Goal: Task Accomplishment & Management: Manage account settings

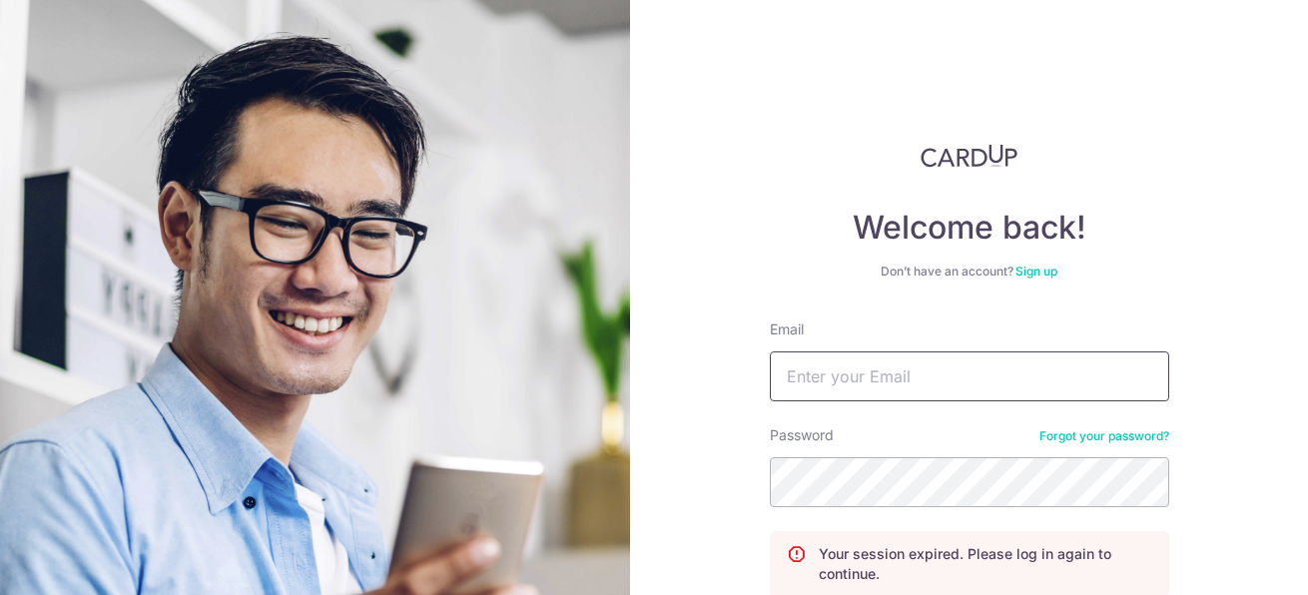
click at [959, 377] on input "Email" at bounding box center [970, 377] width 400 height 50
type input "[EMAIL_ADDRESS][DOMAIN_NAME]"
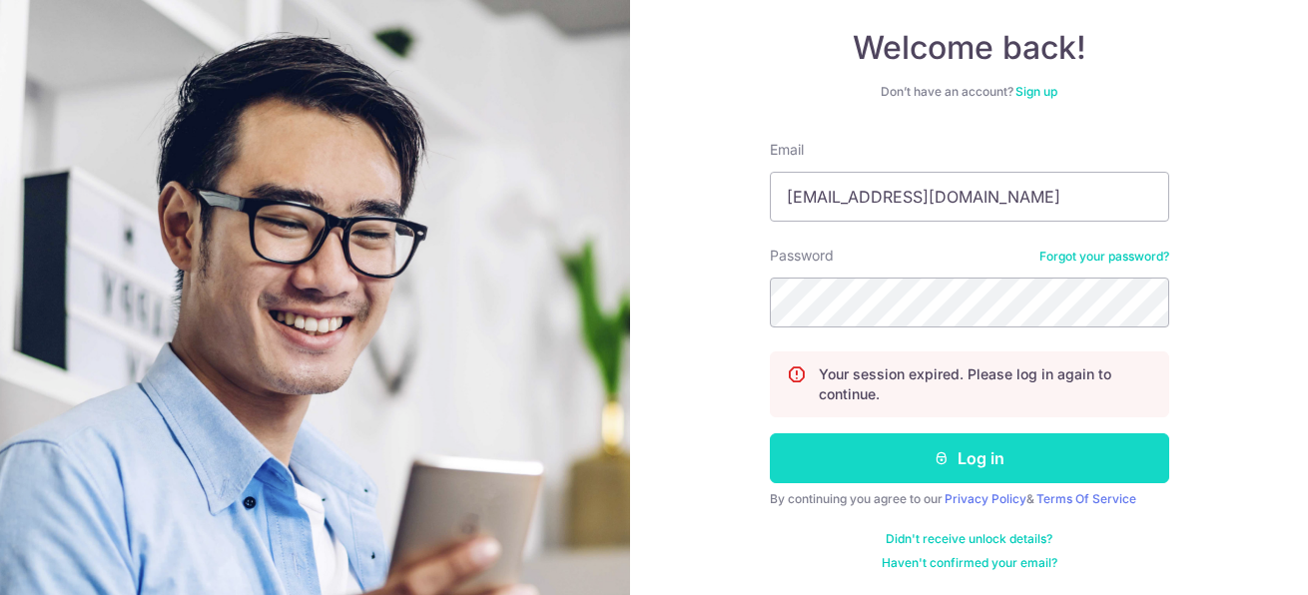
click at [995, 449] on button "Log in" at bounding box center [970, 458] width 400 height 50
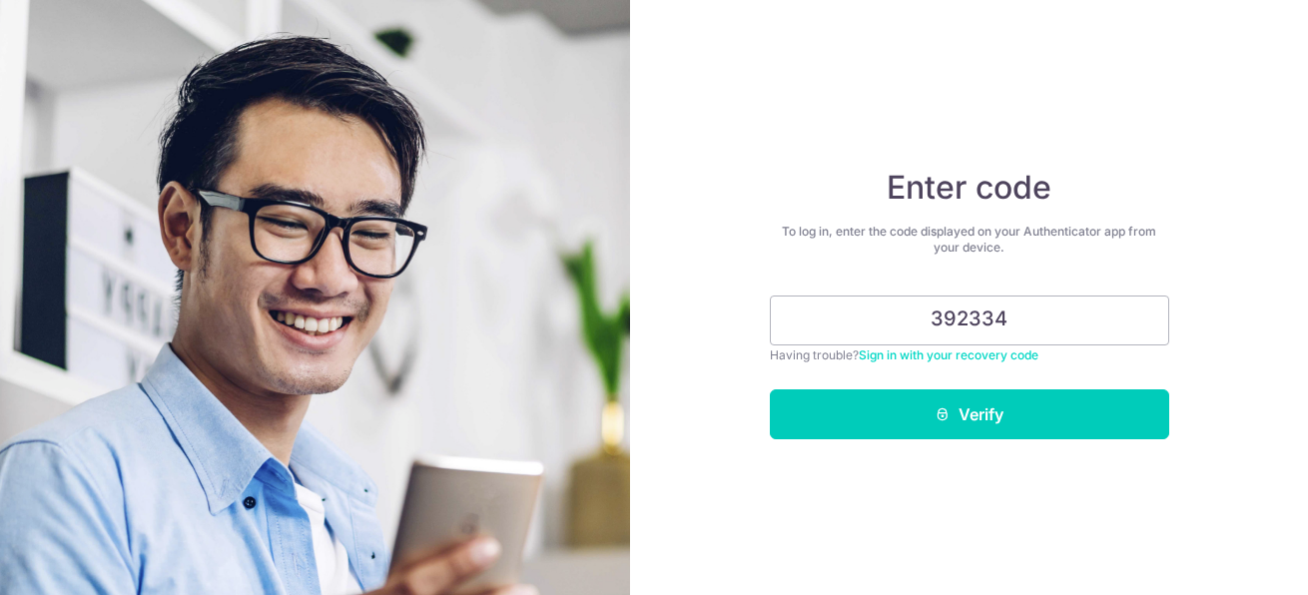
type input "392334"
click at [770, 390] on button "Verify" at bounding box center [970, 415] width 400 height 50
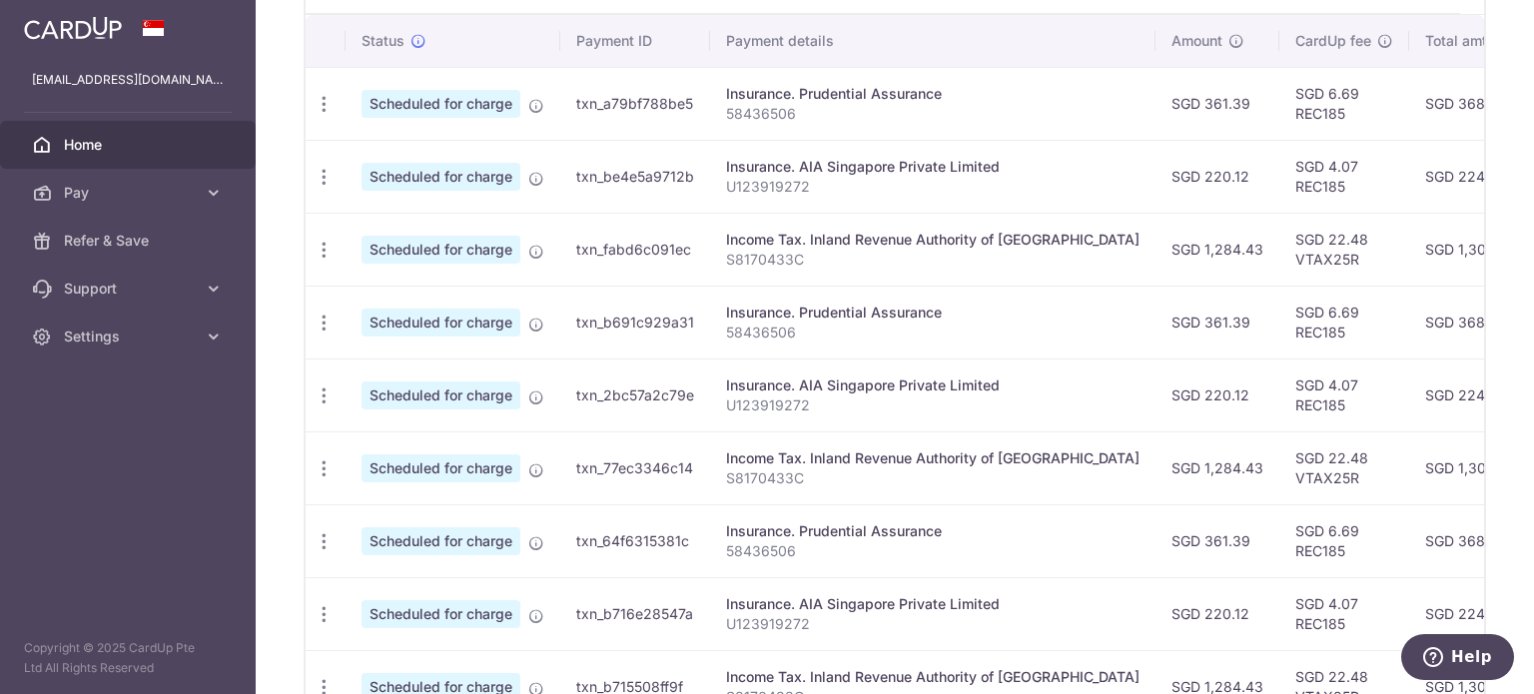
scroll to position [402, 0]
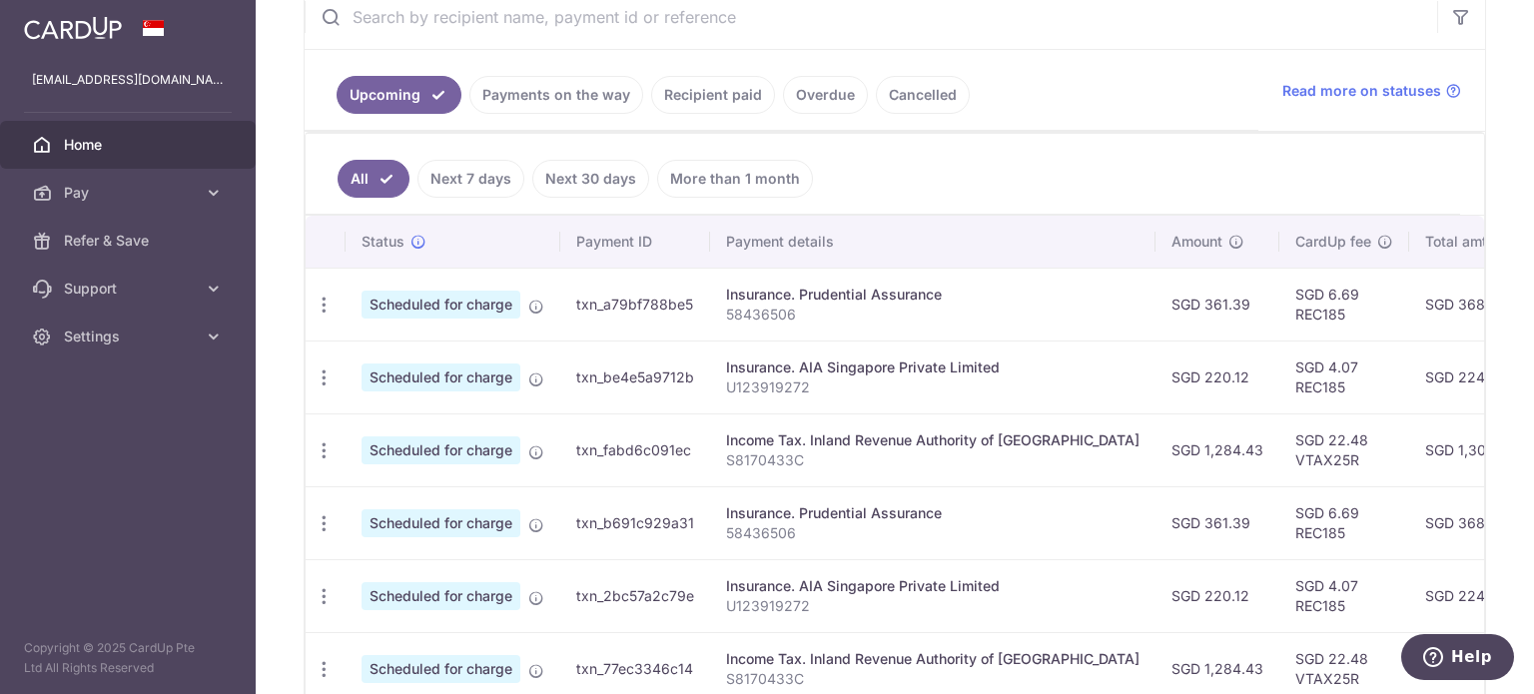
click at [579, 98] on link "Payments on the way" at bounding box center [556, 95] width 174 height 38
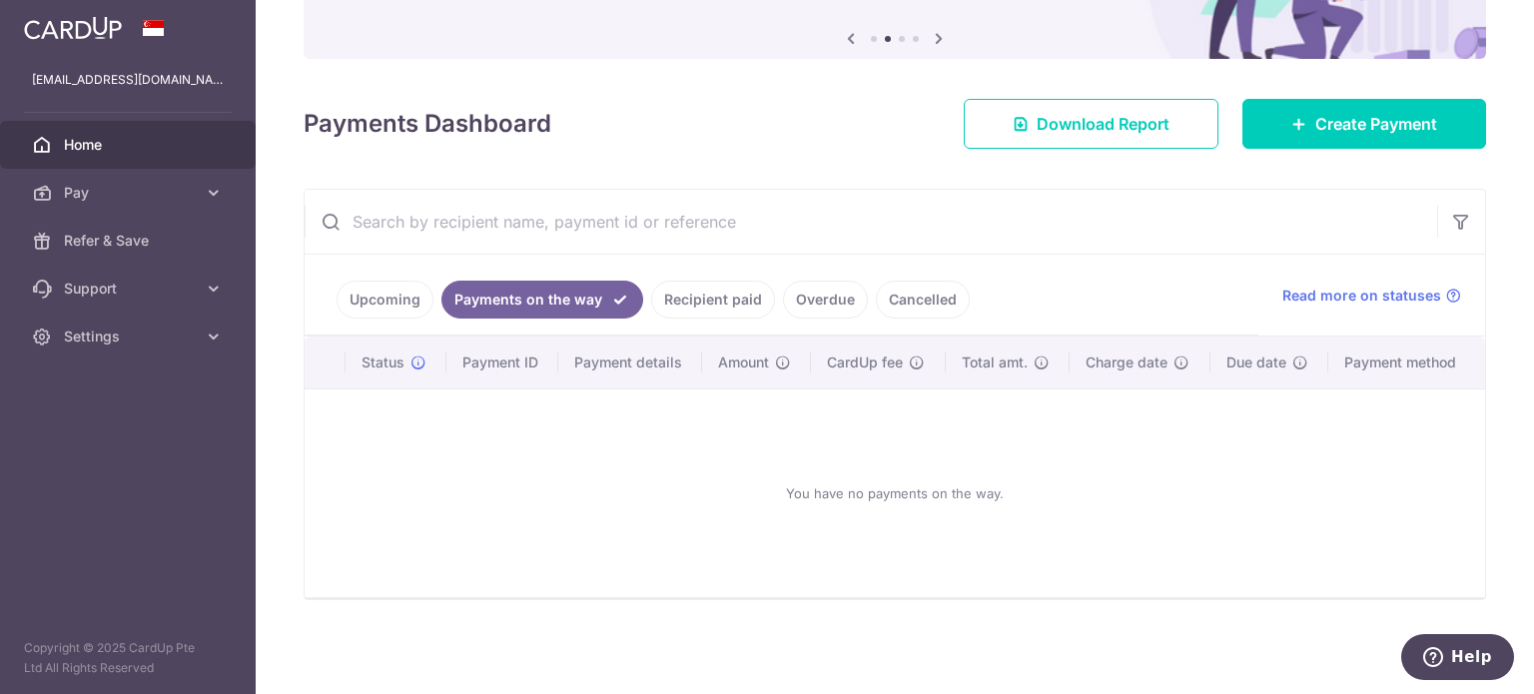
scroll to position [196, 0]
click at [720, 310] on link "Recipient paid" at bounding box center [713, 301] width 124 height 38
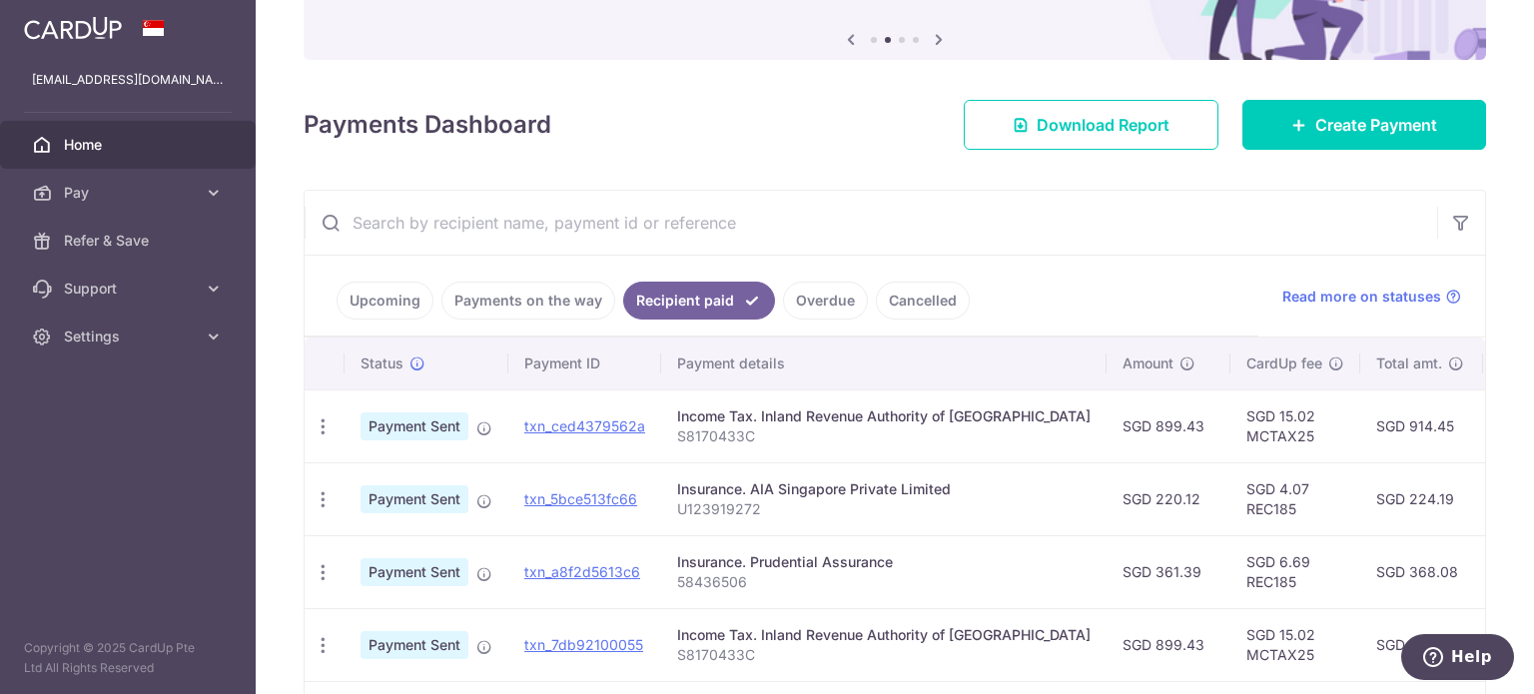
scroll to position [402, 0]
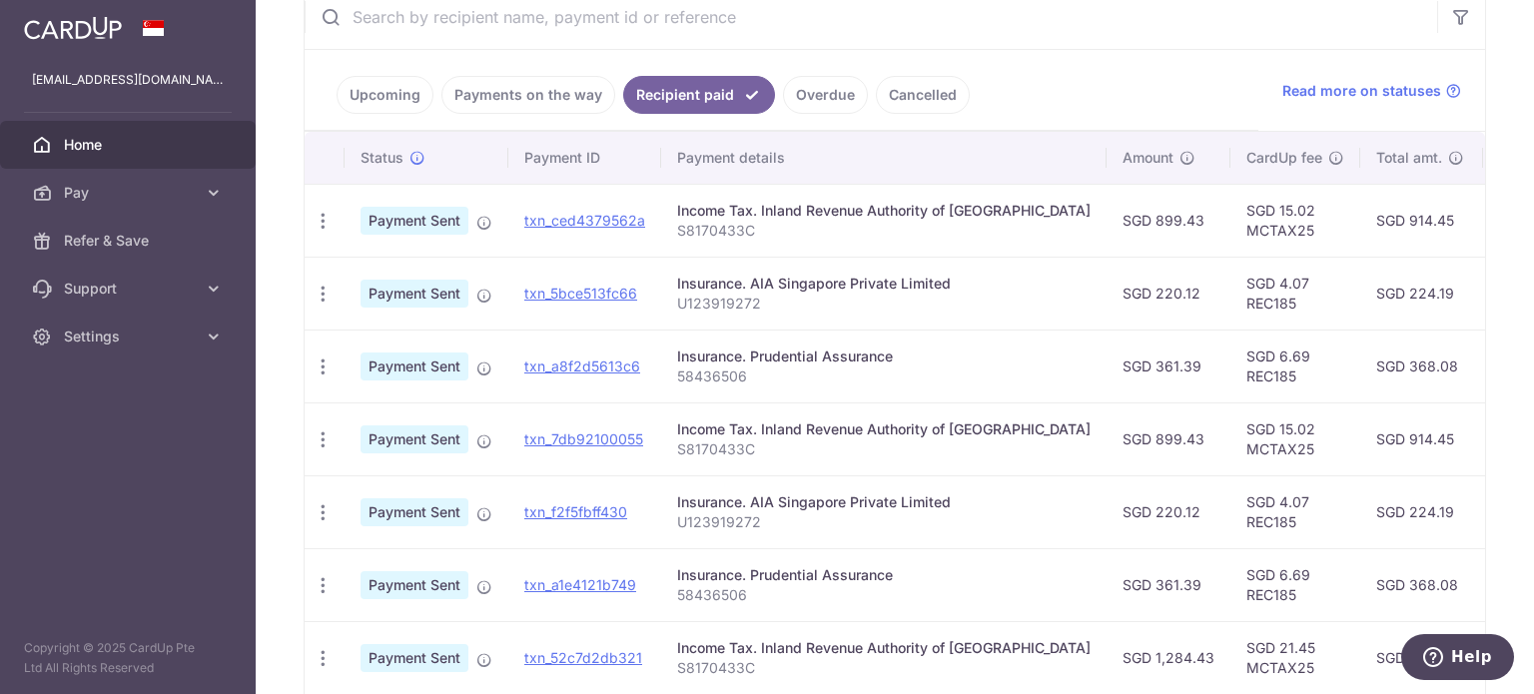
drag, startPoint x: 1335, startPoint y: 230, endPoint x: 1381, endPoint y: 228, distance: 46.0
click at [1307, 227] on td "SGD 914.45" at bounding box center [1421, 220] width 123 height 73
copy td "914.45"
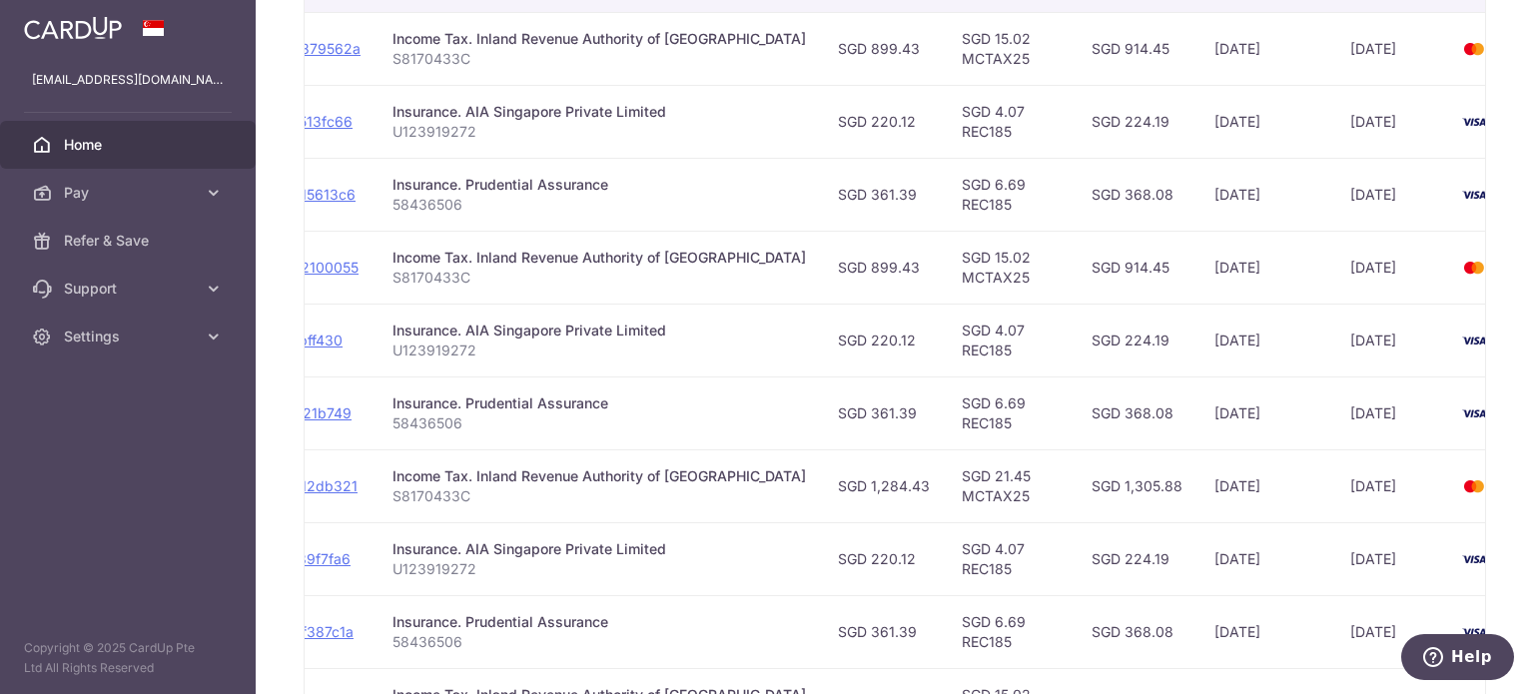
scroll to position [473, 0]
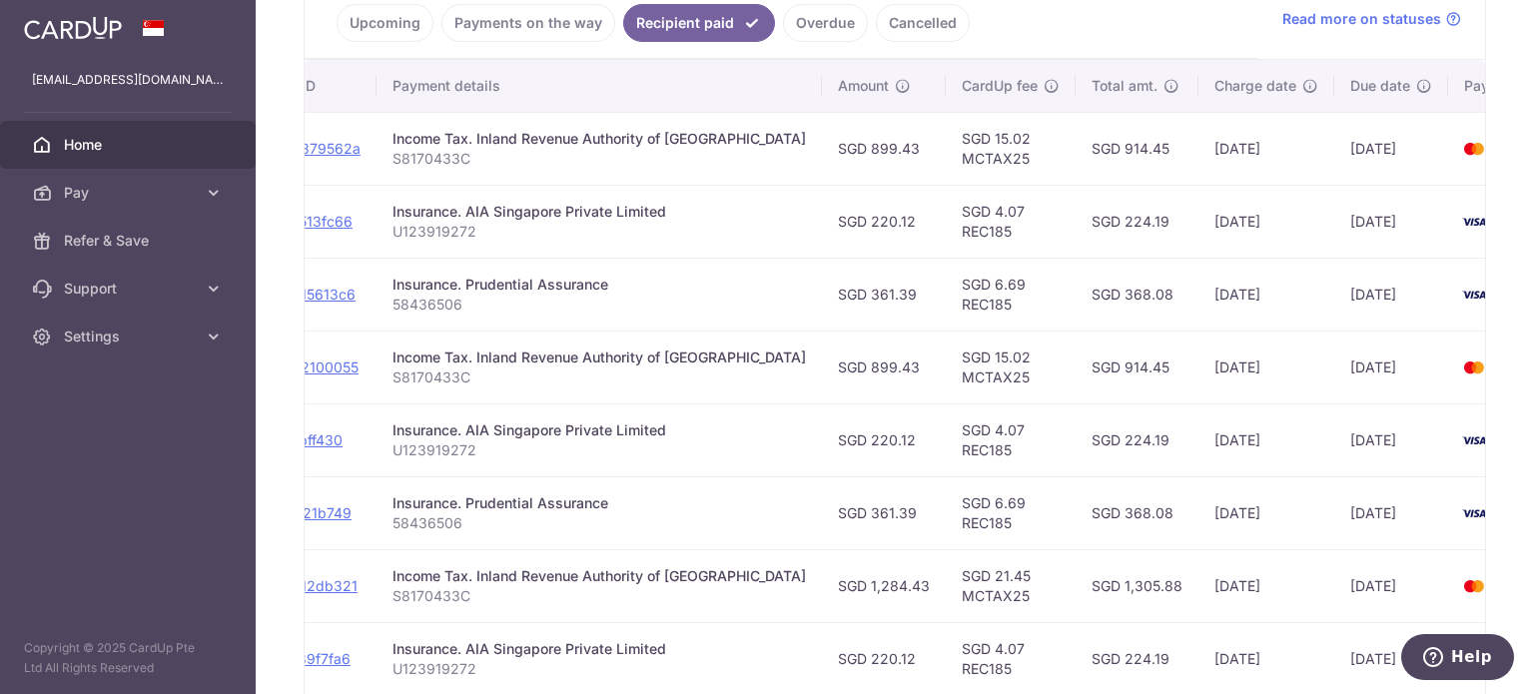
click at [398, 19] on link "Upcoming" at bounding box center [385, 23] width 97 height 38
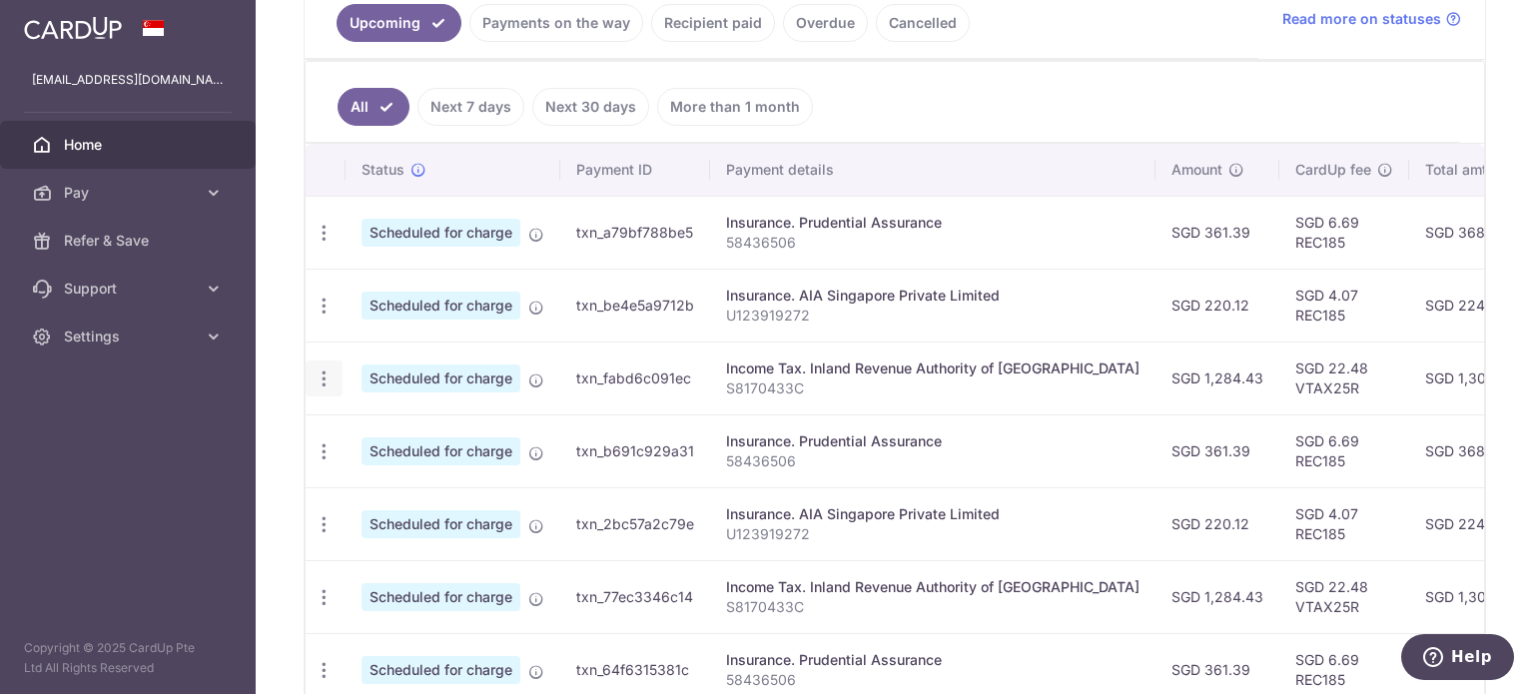
click at [322, 376] on icon "button" at bounding box center [324, 379] width 21 height 21
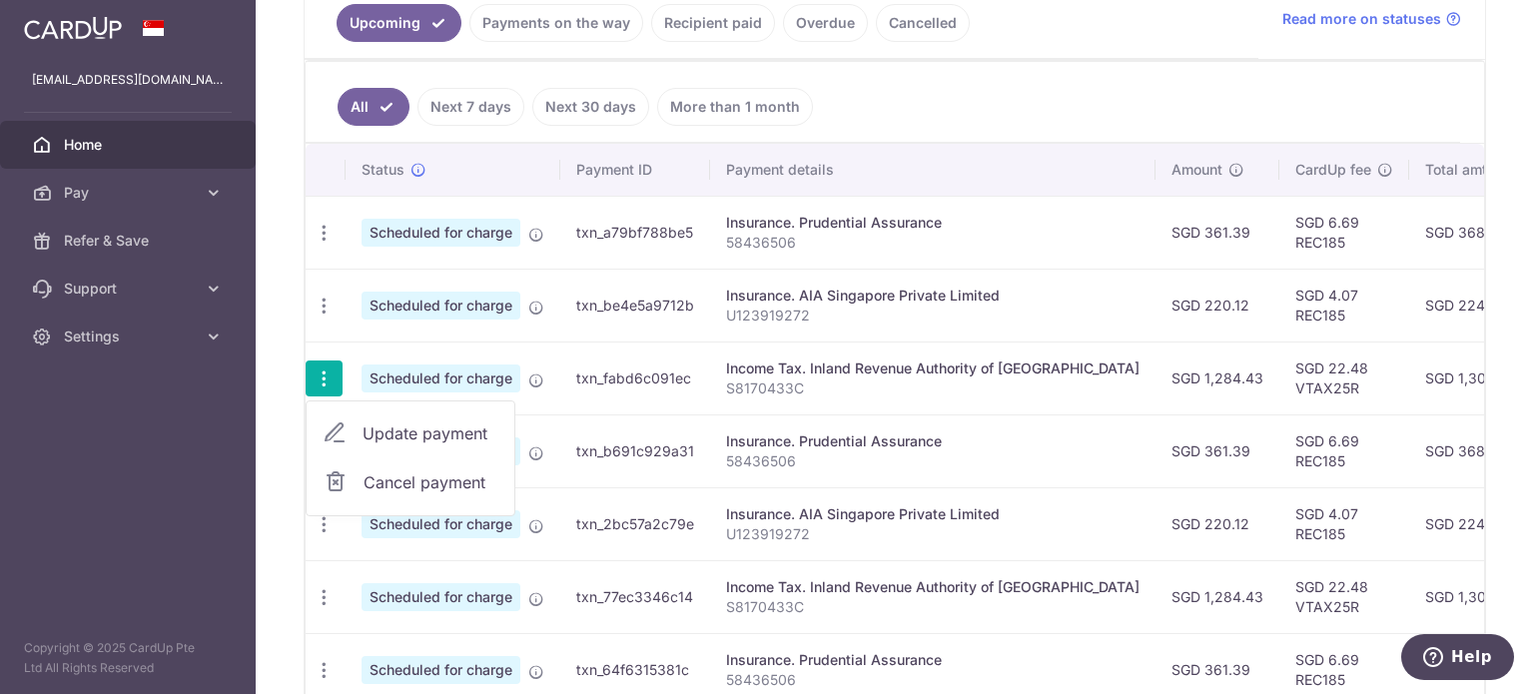
click at [393, 428] on span "Update payment" at bounding box center [431, 434] width 136 height 24
radio input "true"
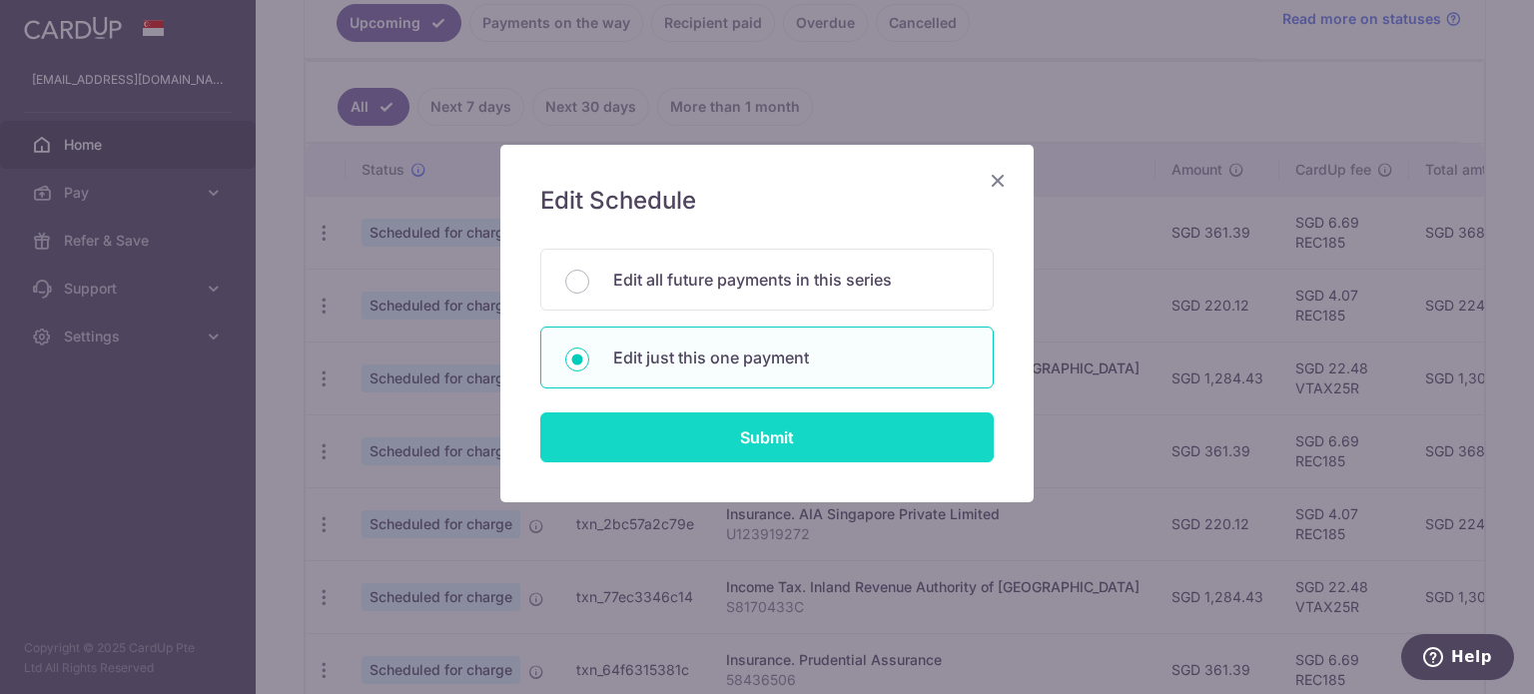
click at [777, 439] on input "Submit" at bounding box center [766, 438] width 453 height 50
radio input "true"
type input "1,284.43"
type input "[DATE]"
type input "S8170433C"
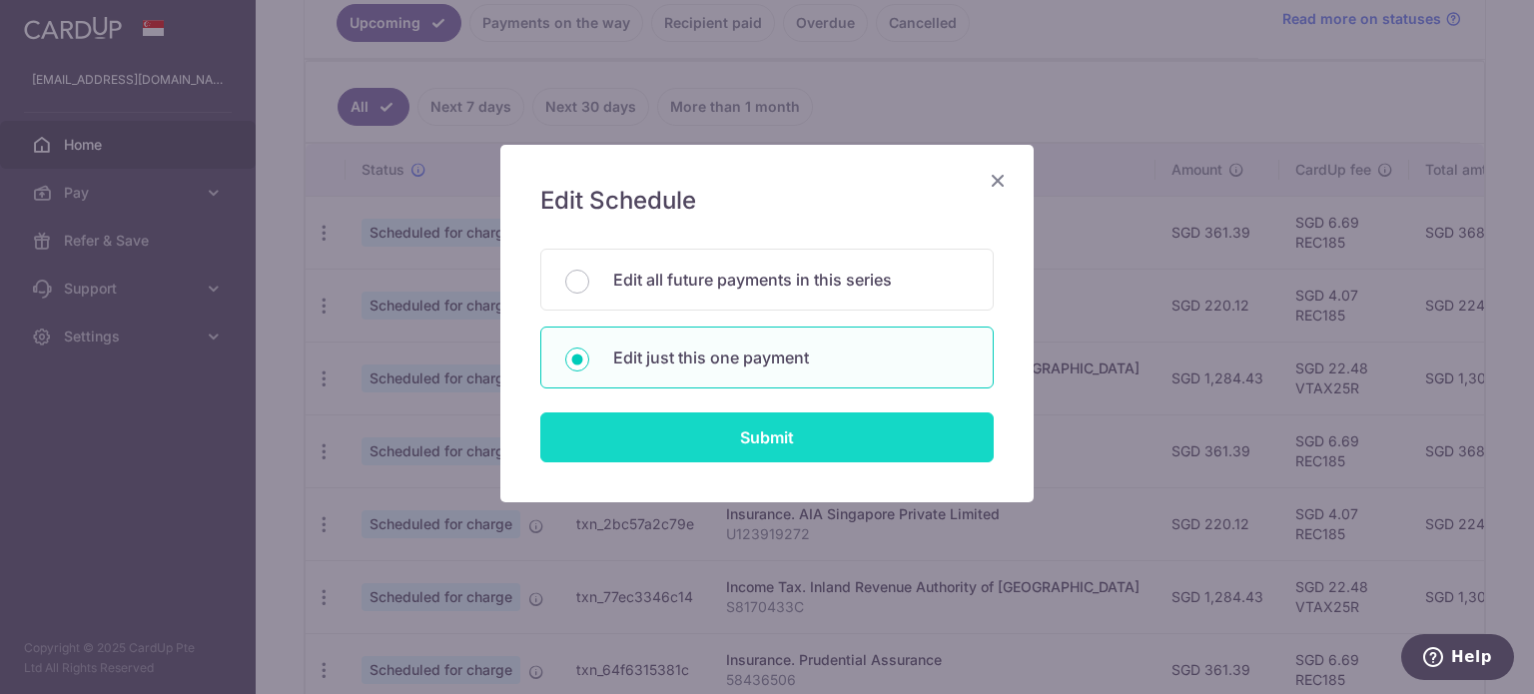
type input "VTAX25R"
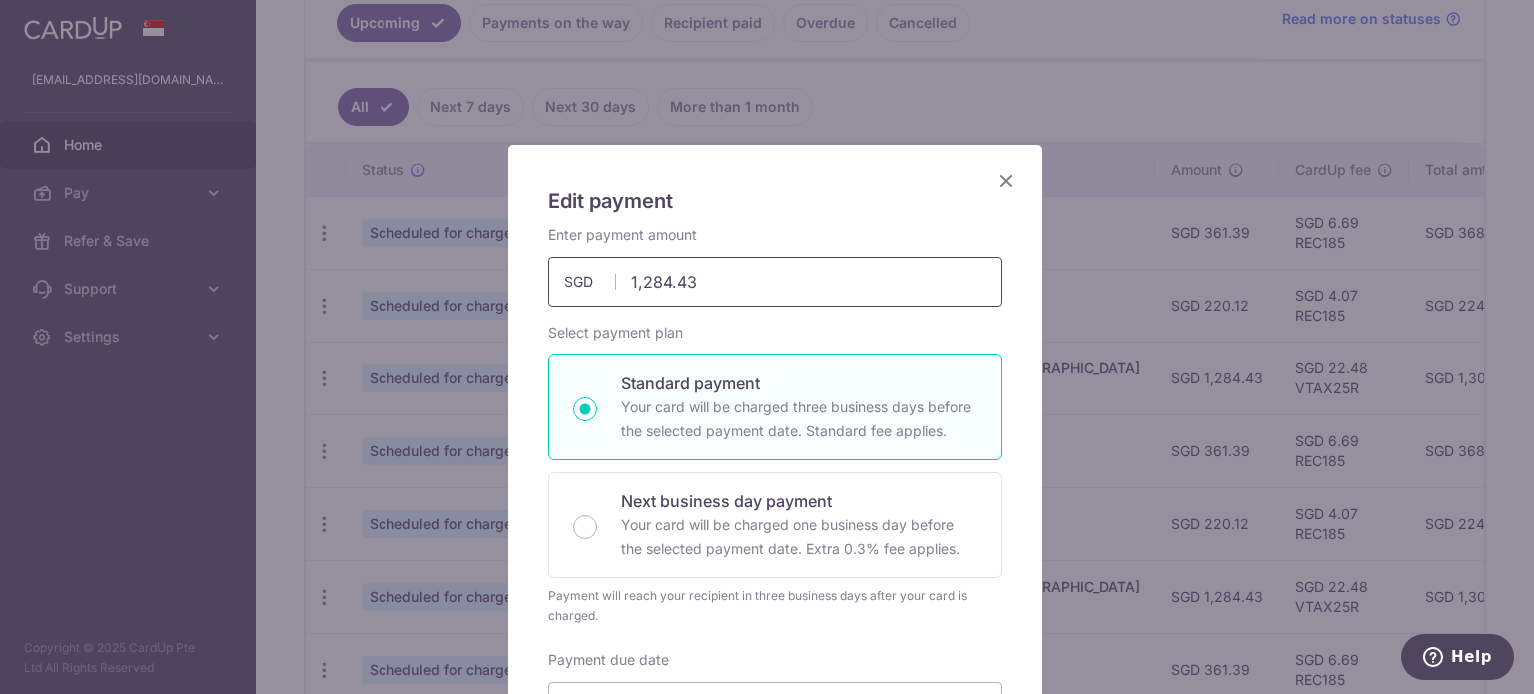
drag, startPoint x: 708, startPoint y: 280, endPoint x: 496, endPoint y: 277, distance: 211.8
click at [496, 277] on div "Edit payment By clicking apply, you will make changes to all payments to Inland…" at bounding box center [767, 347] width 1534 height 694
paste input "914."
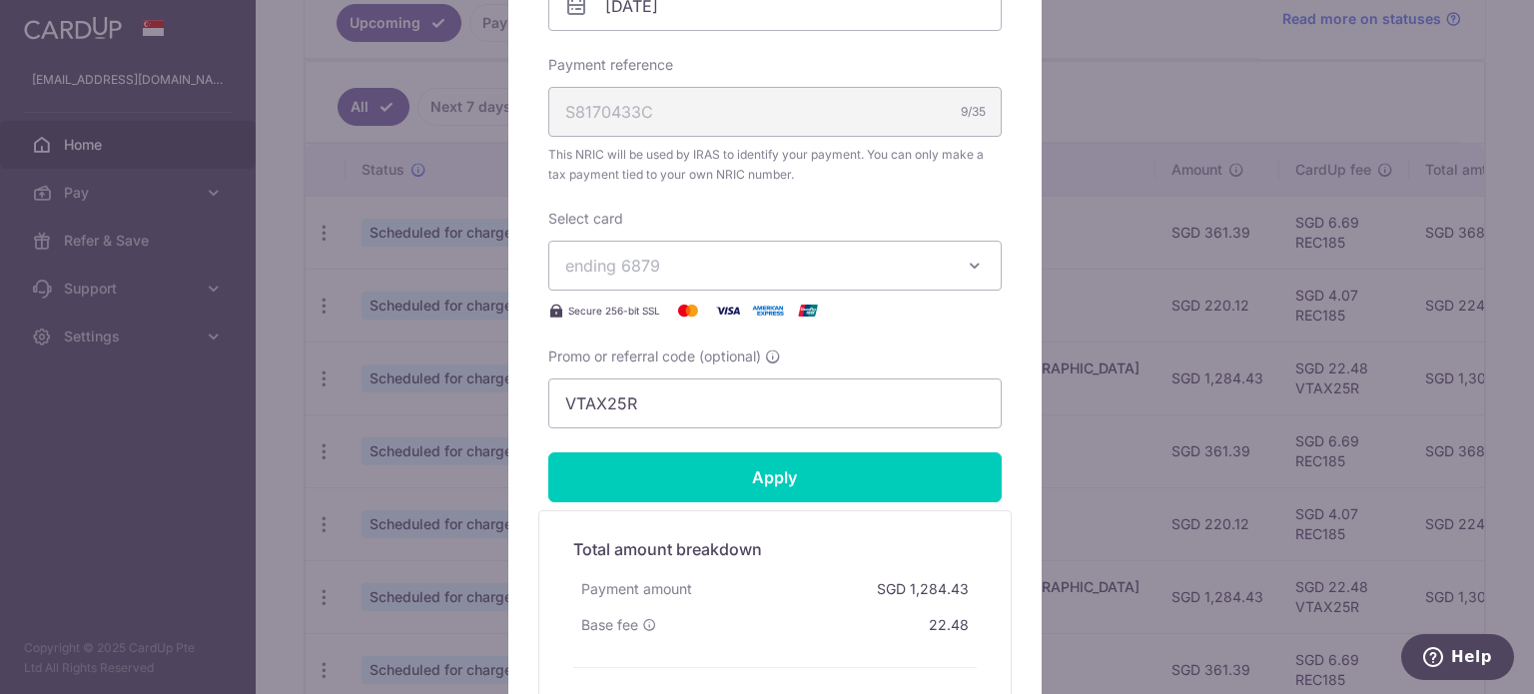
scroll to position [3, 0]
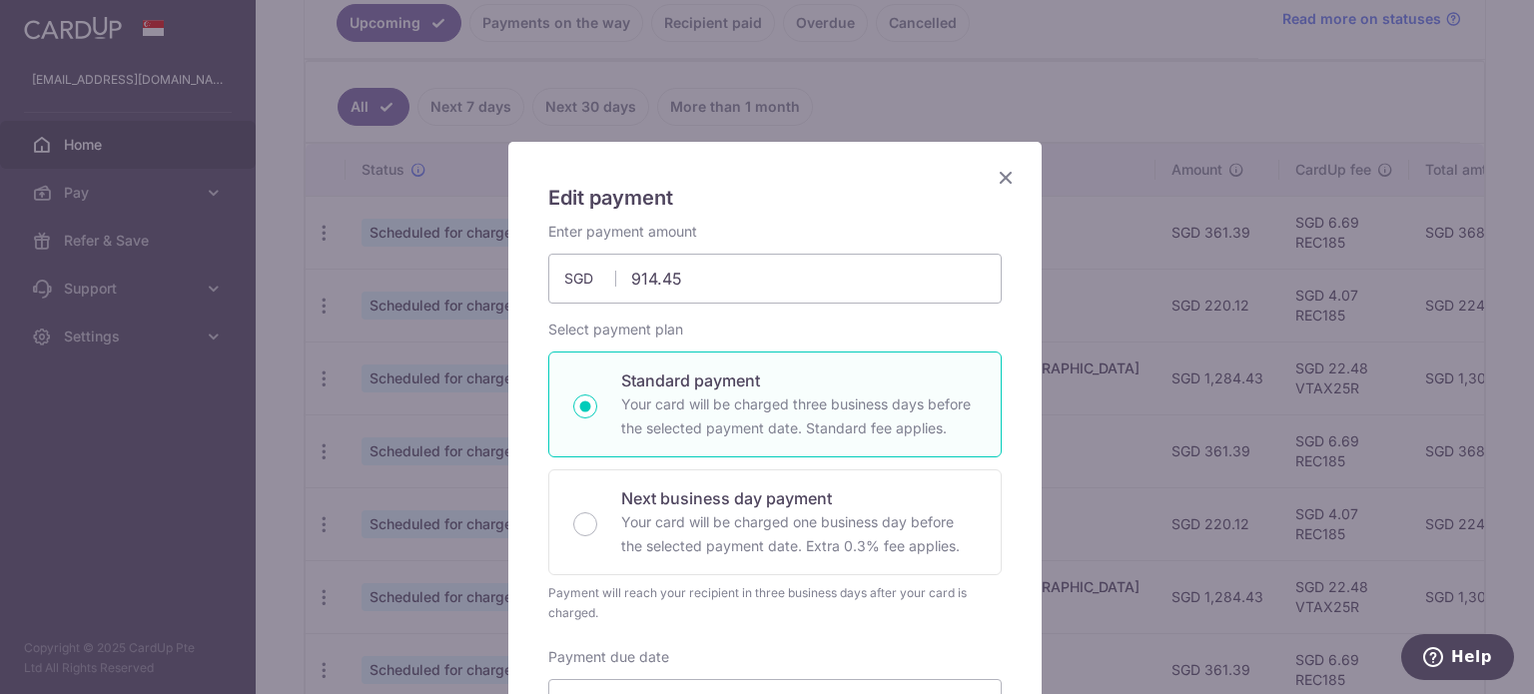
click at [997, 182] on icon "Close" at bounding box center [1006, 177] width 24 height 25
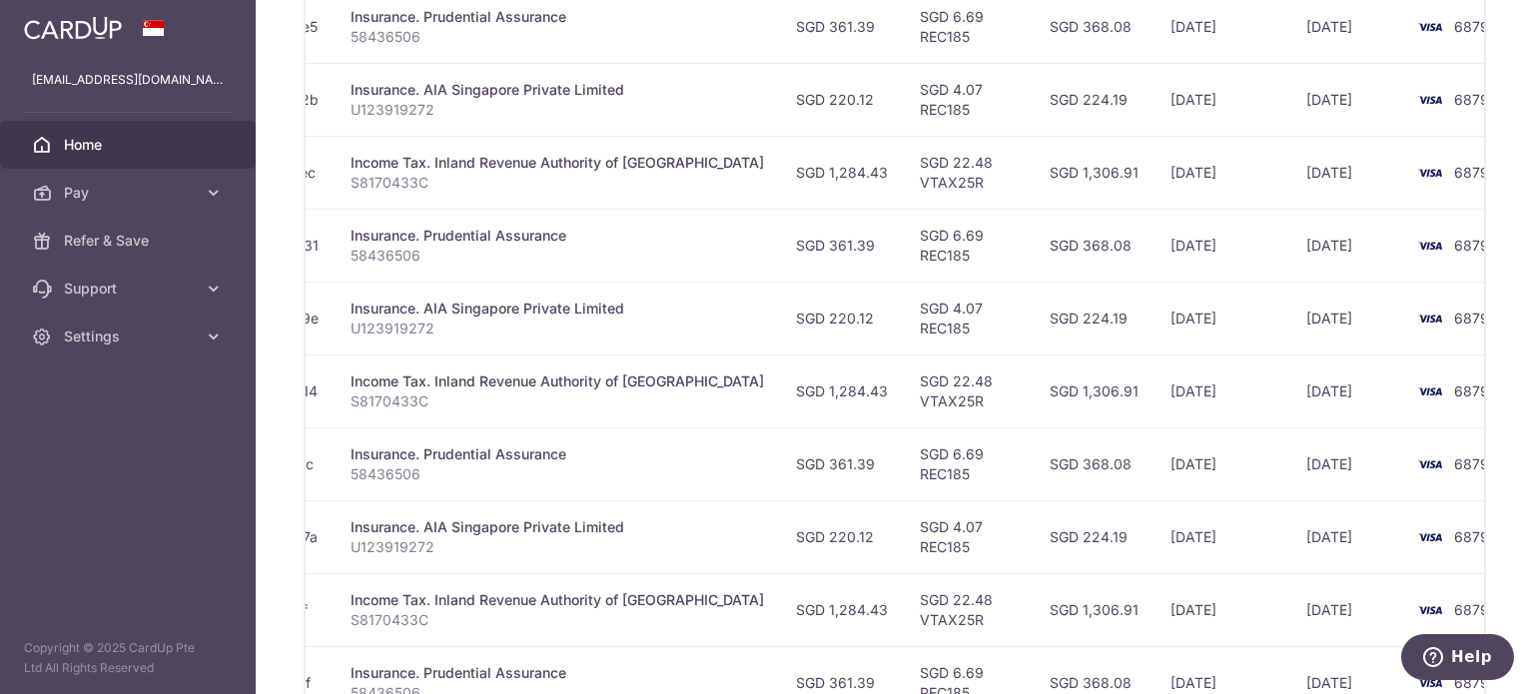
scroll to position [457, 0]
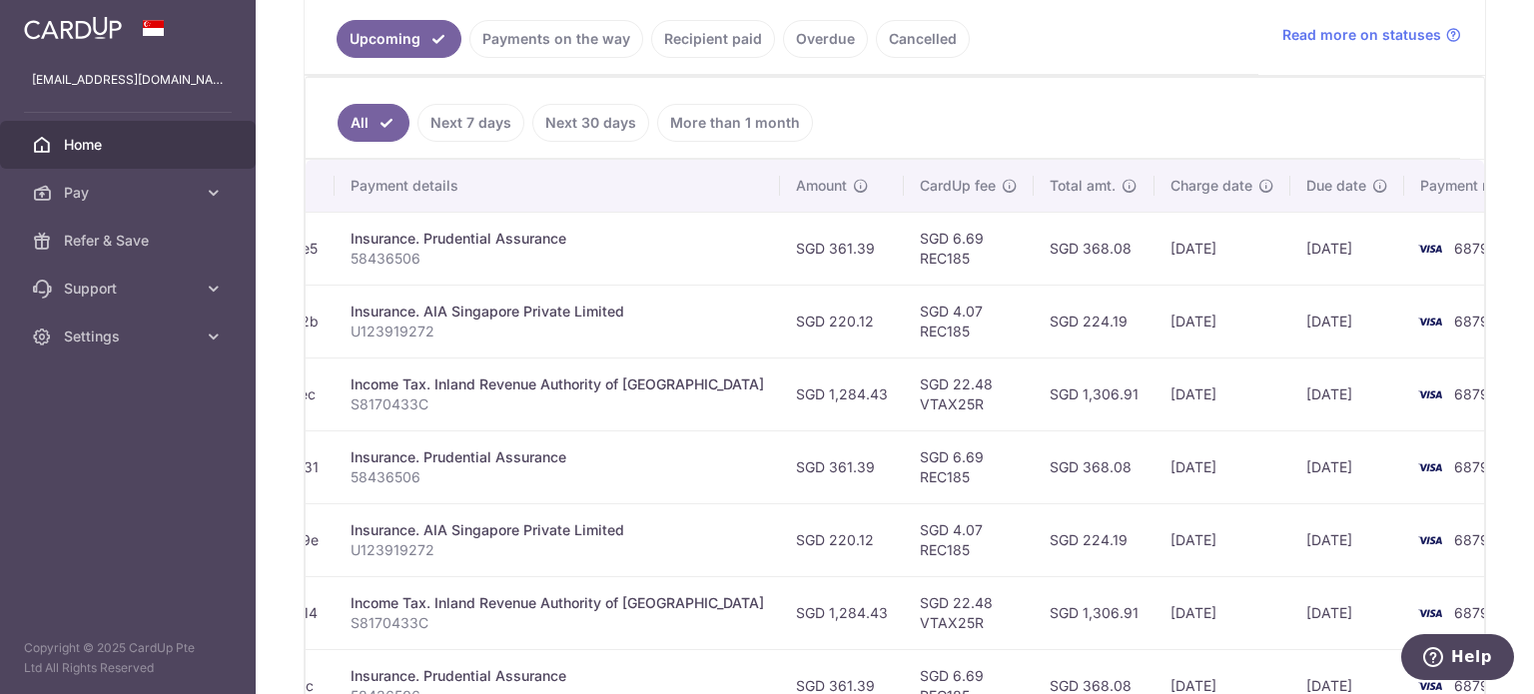
click at [1307, 424] on td "6879" at bounding box center [1480, 394] width 152 height 73
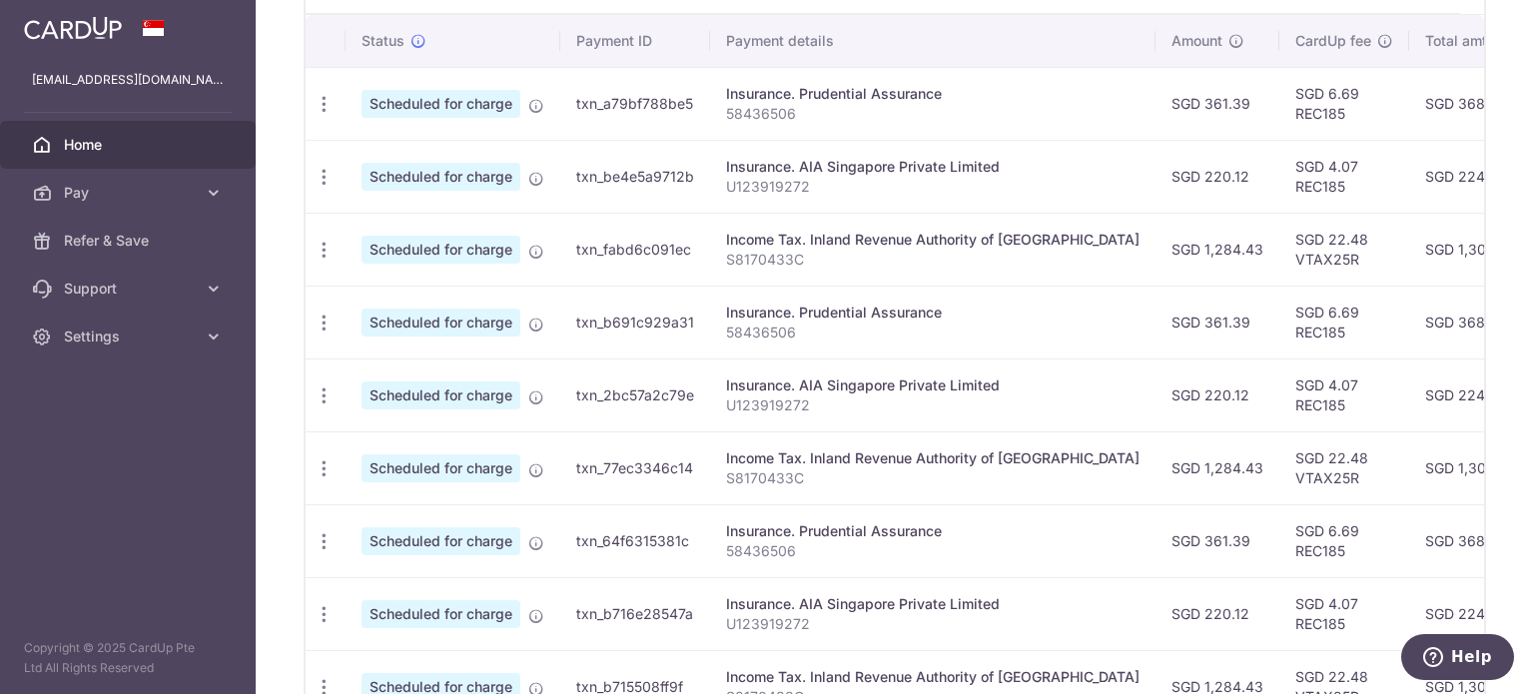
scroll to position [501, 0]
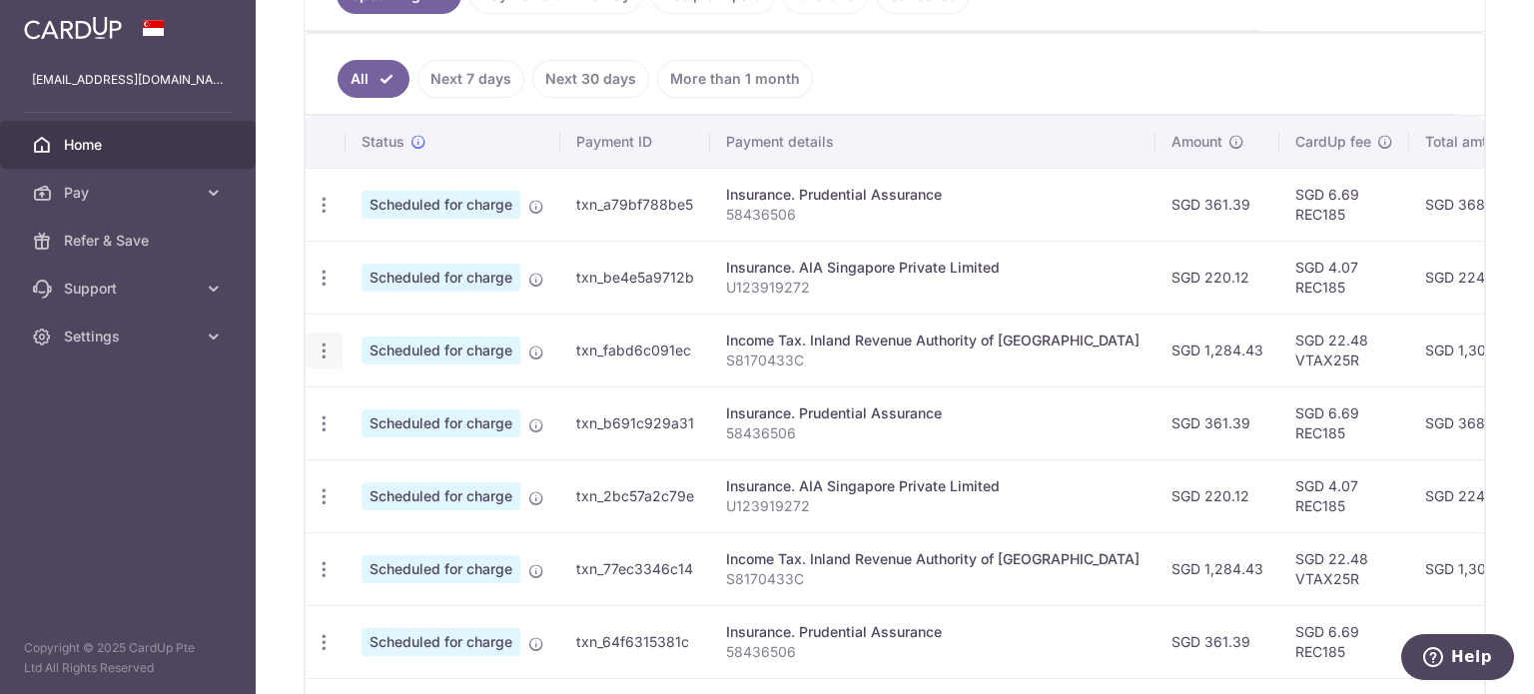
click at [329, 351] on icon "button" at bounding box center [324, 351] width 21 height 21
click at [388, 414] on span "Update payment" at bounding box center [431, 406] width 136 height 24
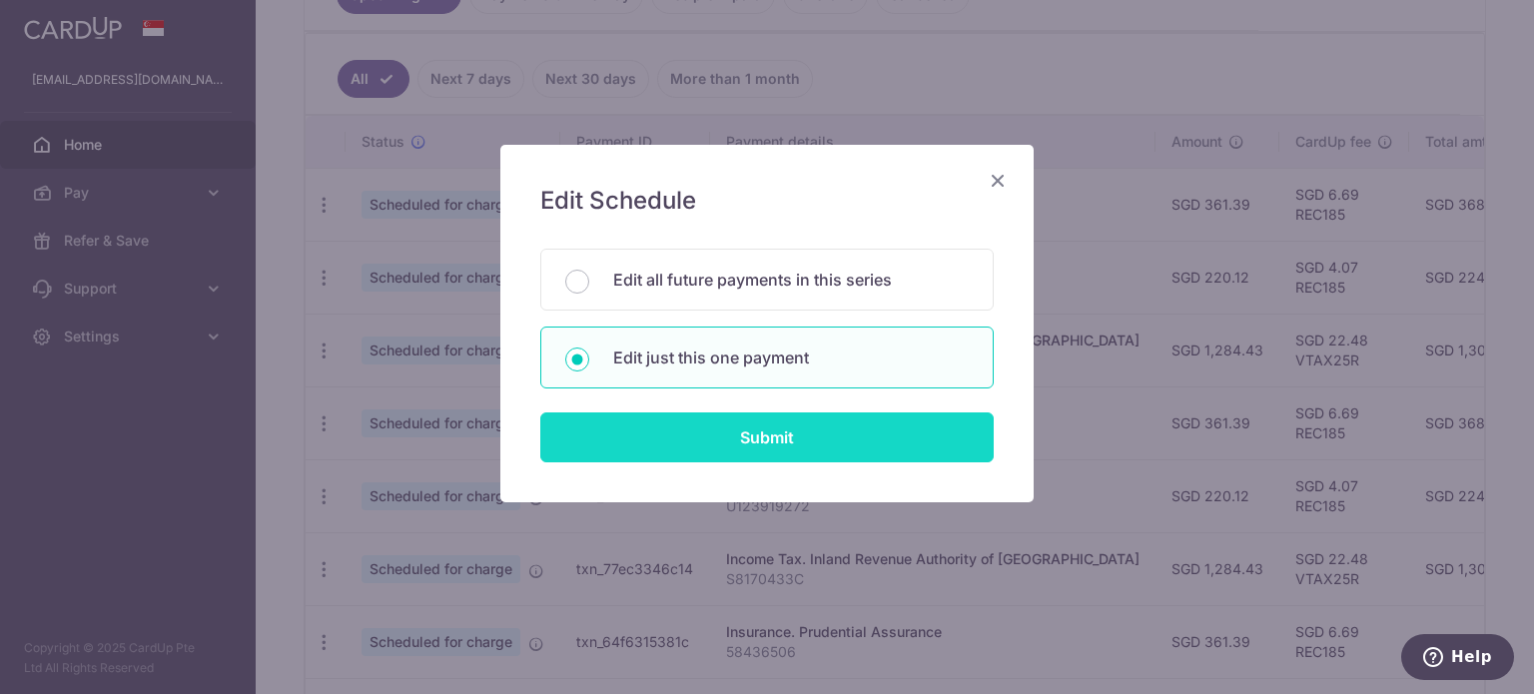
click at [697, 435] on input "Submit" at bounding box center [766, 438] width 453 height 50
type input "1,284.43"
radio input "true"
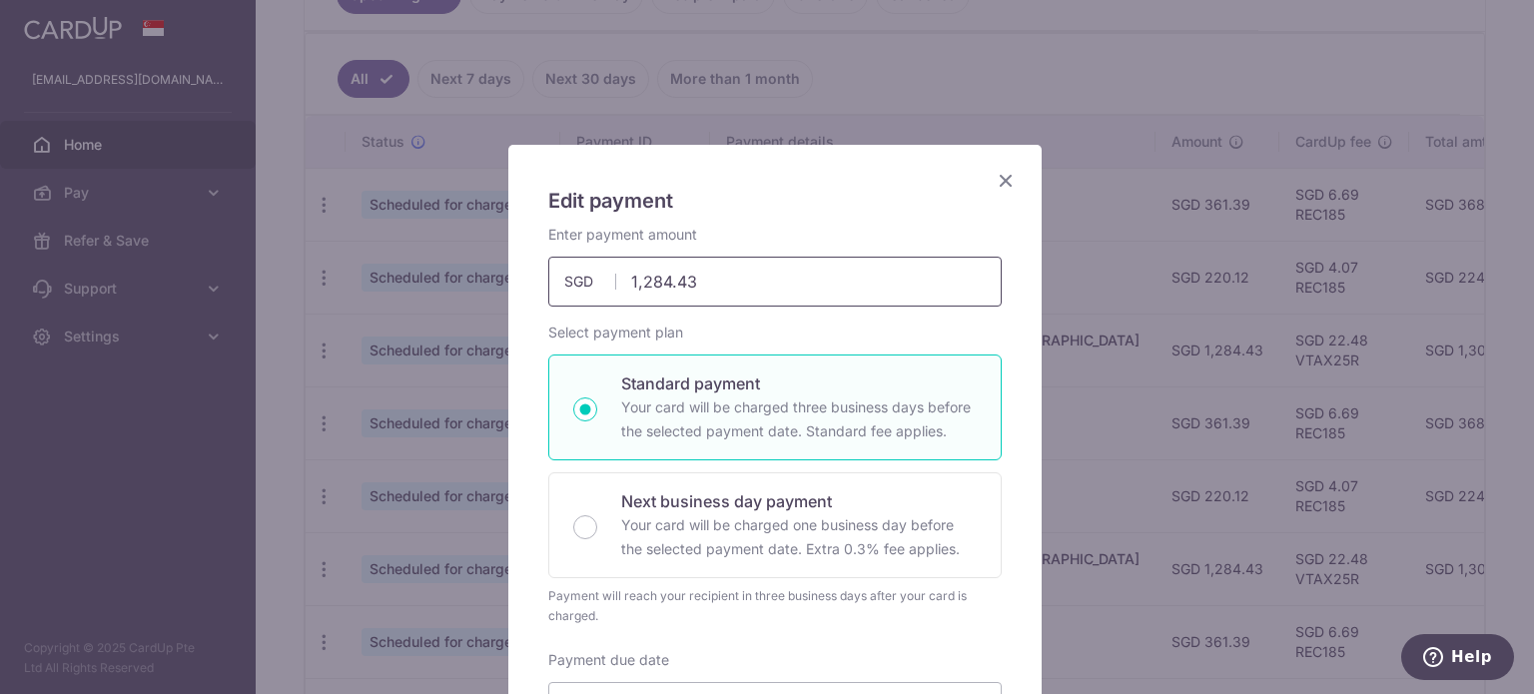
drag, startPoint x: 707, startPoint y: 276, endPoint x: 554, endPoint y: 272, distance: 152.9
click at [554, 272] on input "1,284.43" at bounding box center [774, 282] width 453 height 50
paste input "914.45"
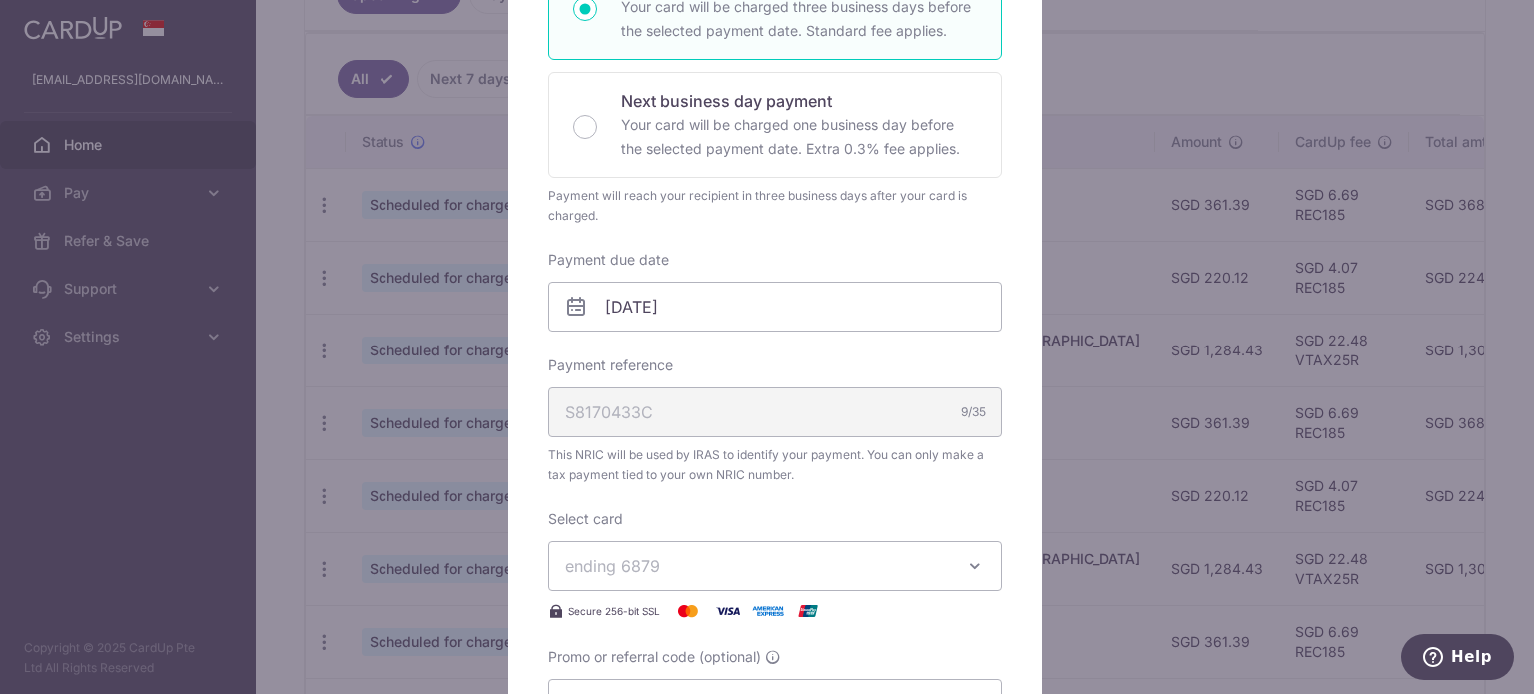
scroll to position [801, 0]
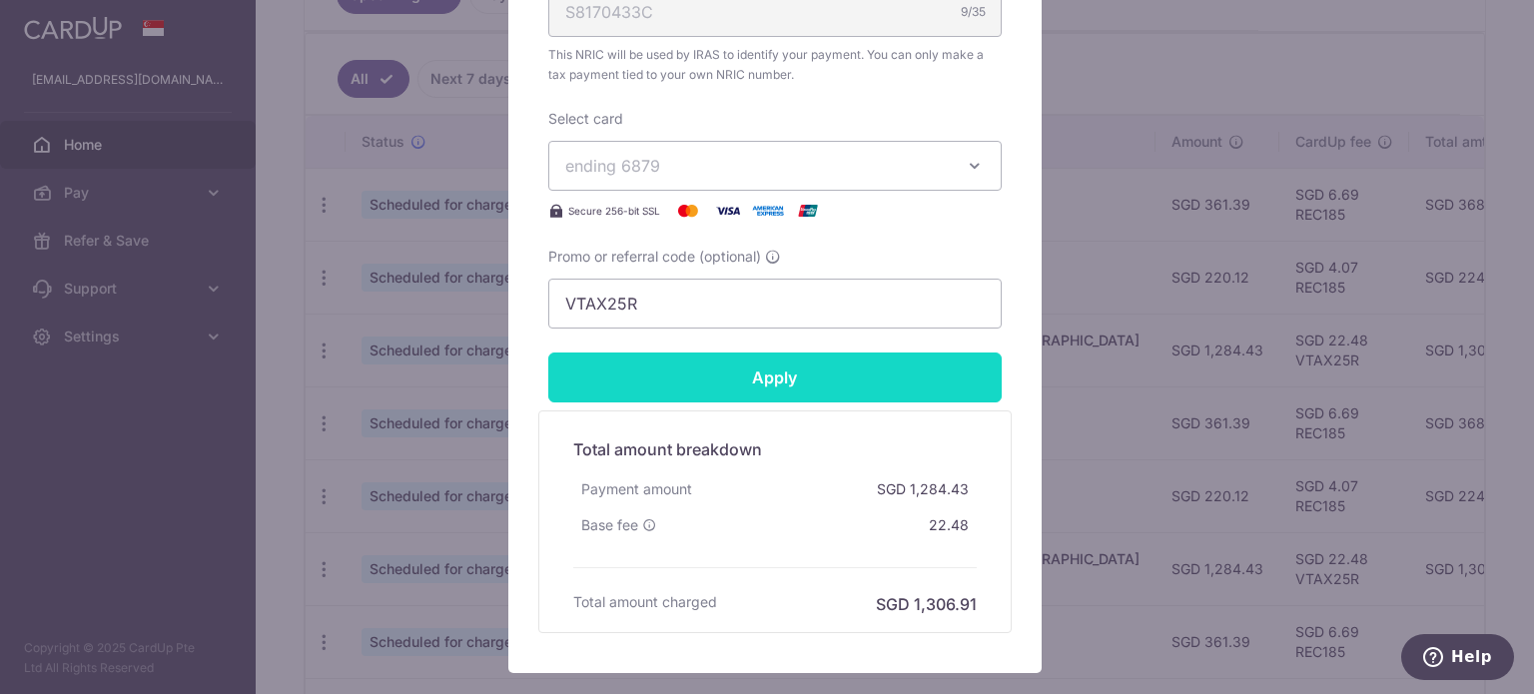
type input "914.45"
click at [731, 403] on input "Apply" at bounding box center [774, 378] width 453 height 50
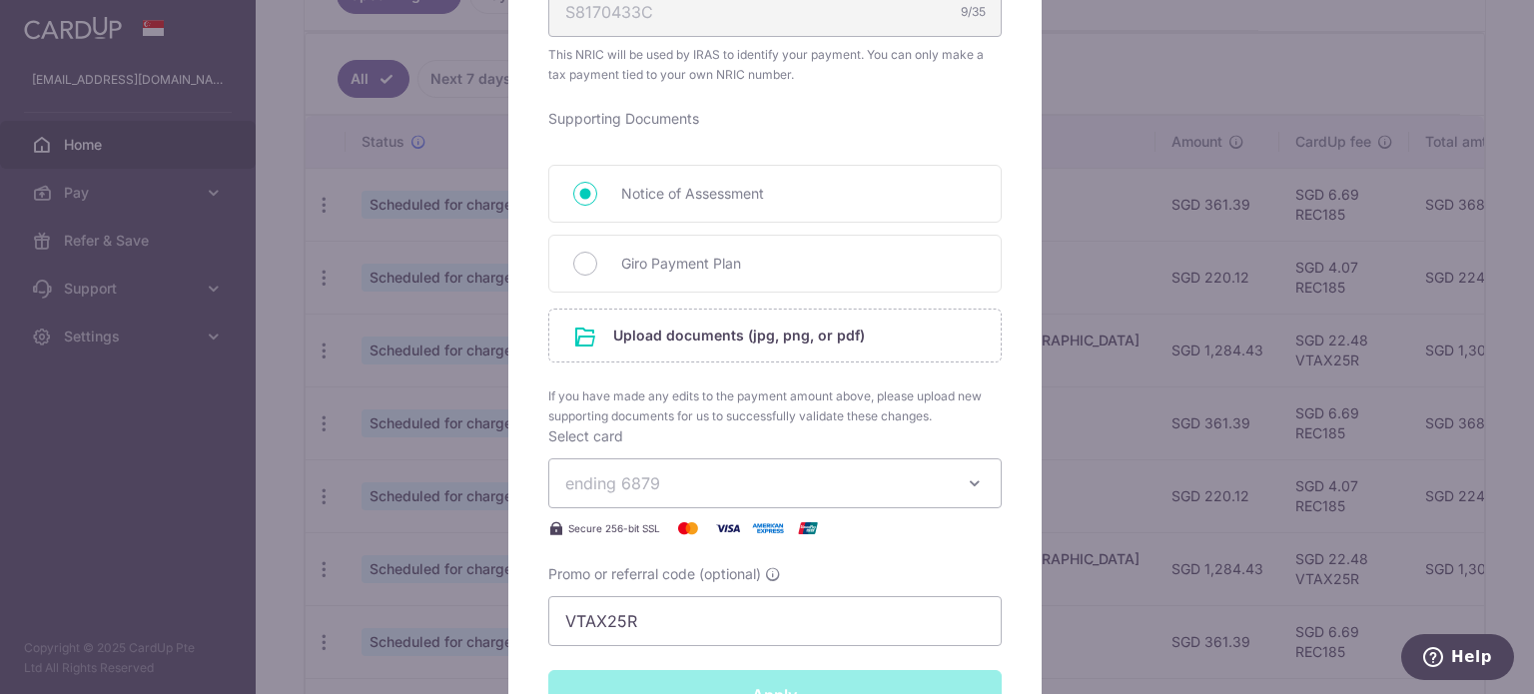
type input "Successfully Applied"
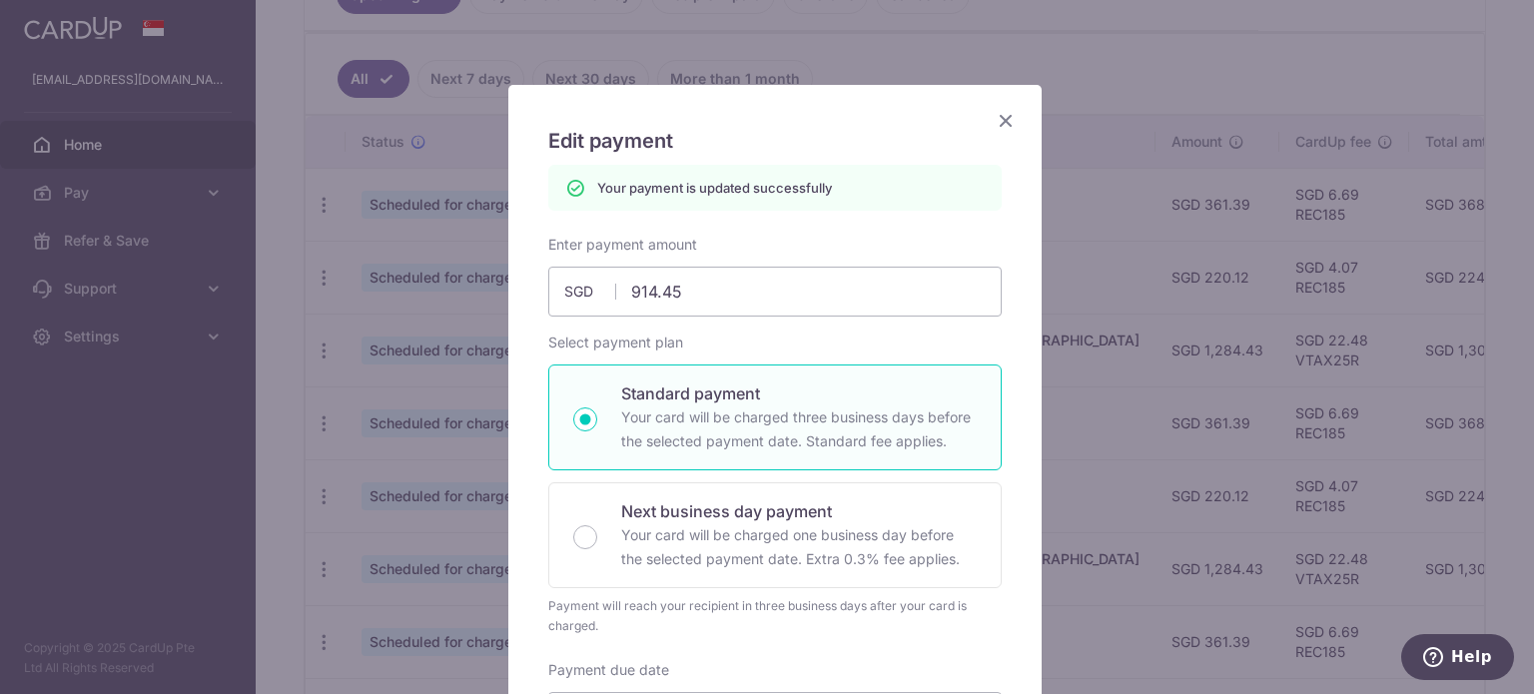
scroll to position [0, 0]
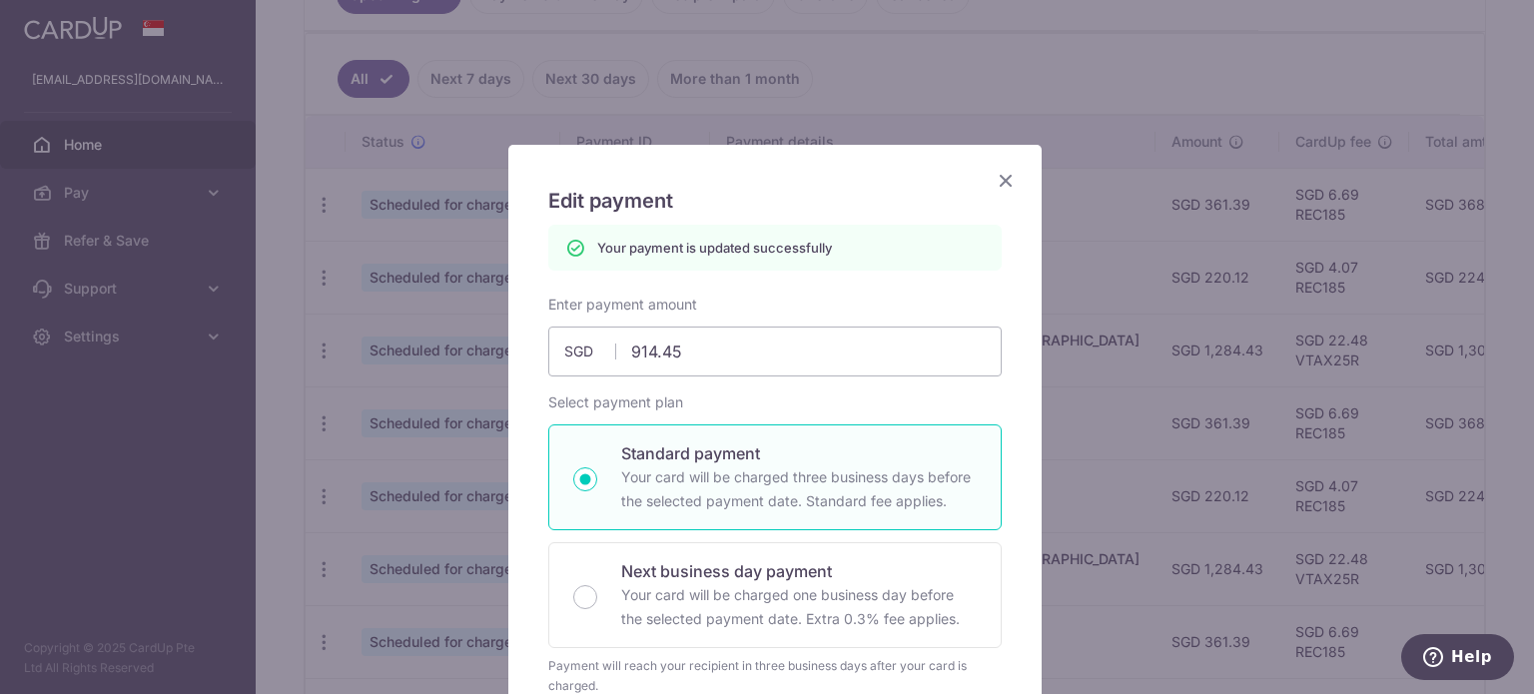
click at [1000, 179] on icon "Close" at bounding box center [1006, 180] width 24 height 25
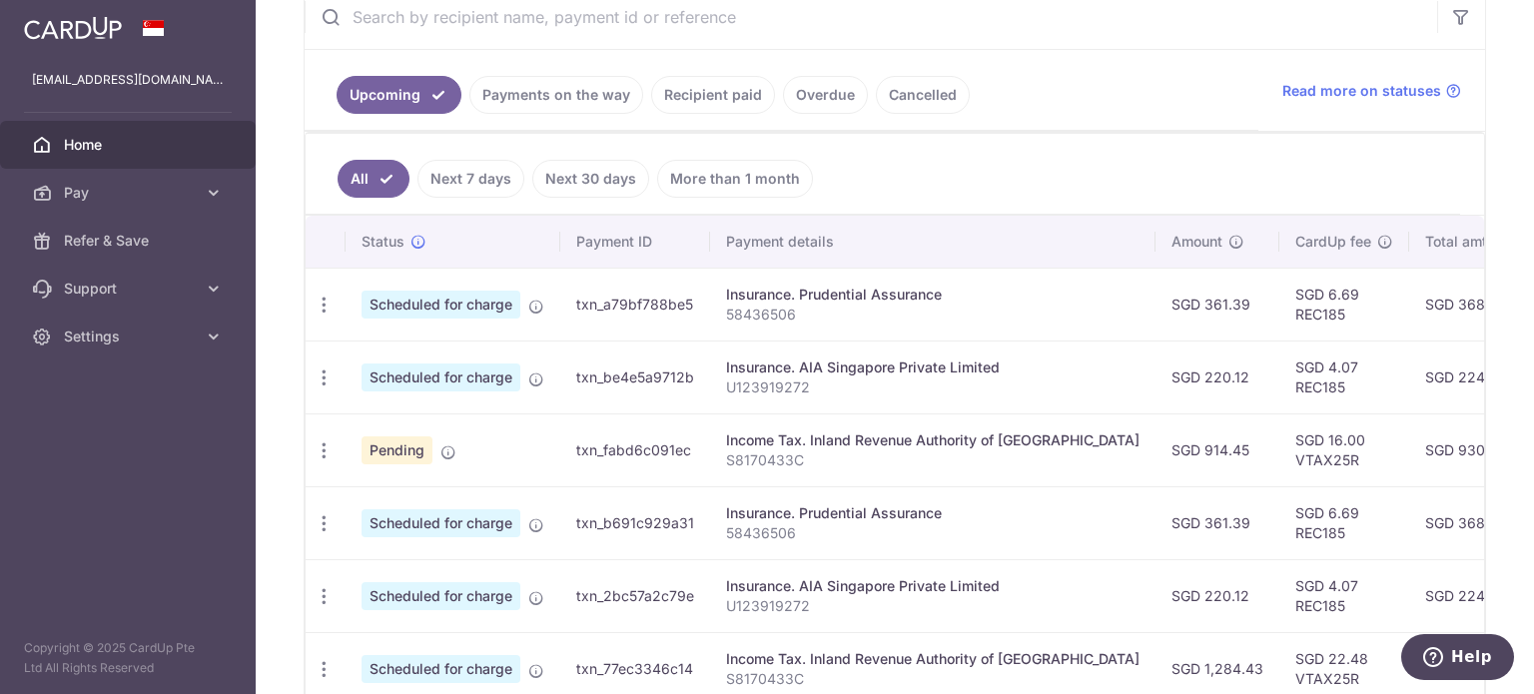
click at [733, 94] on link "Recipient paid" at bounding box center [713, 95] width 124 height 38
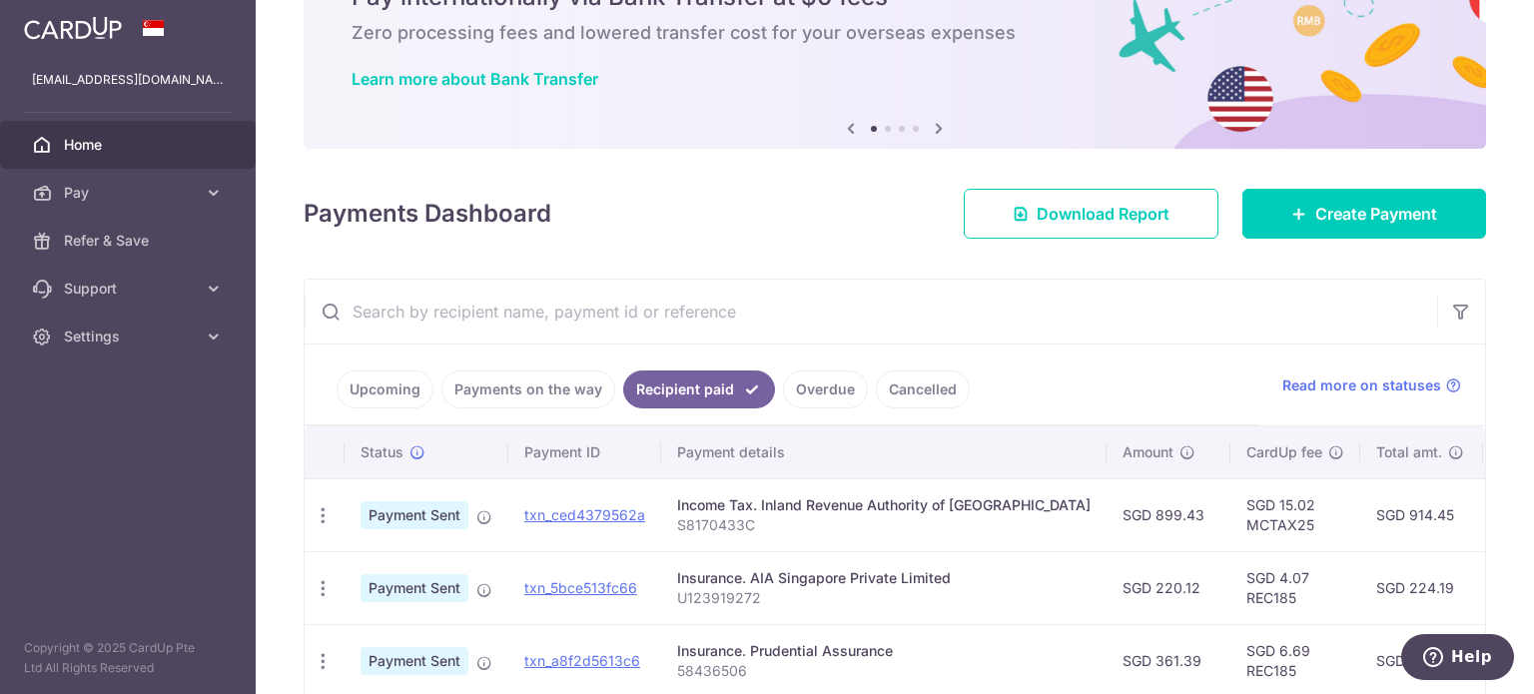
scroll to position [402, 0]
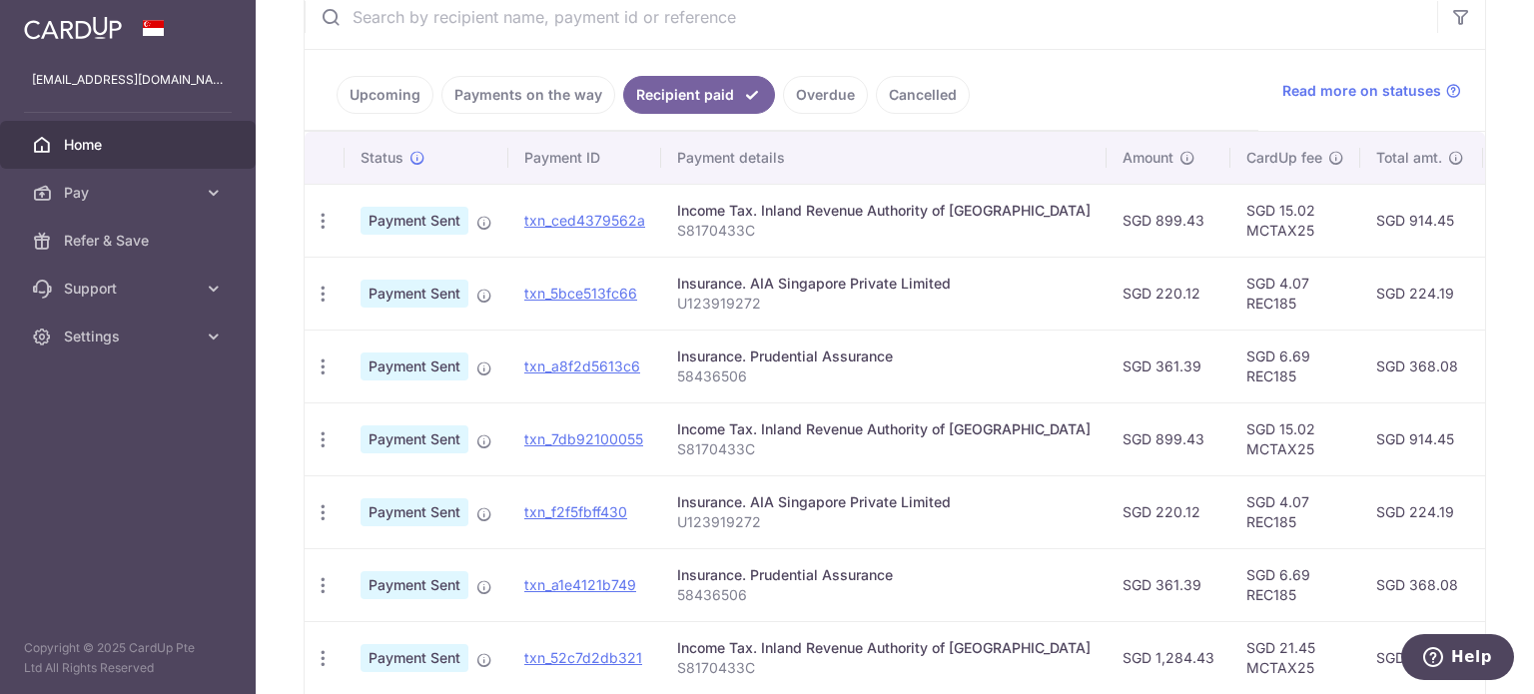
drag, startPoint x: 1131, startPoint y: 438, endPoint x: 1046, endPoint y: 443, distance: 85.0
click at [1107, 443] on td "SGD 899.43" at bounding box center [1169, 439] width 124 height 73
click at [383, 101] on link "Upcoming" at bounding box center [385, 95] width 97 height 38
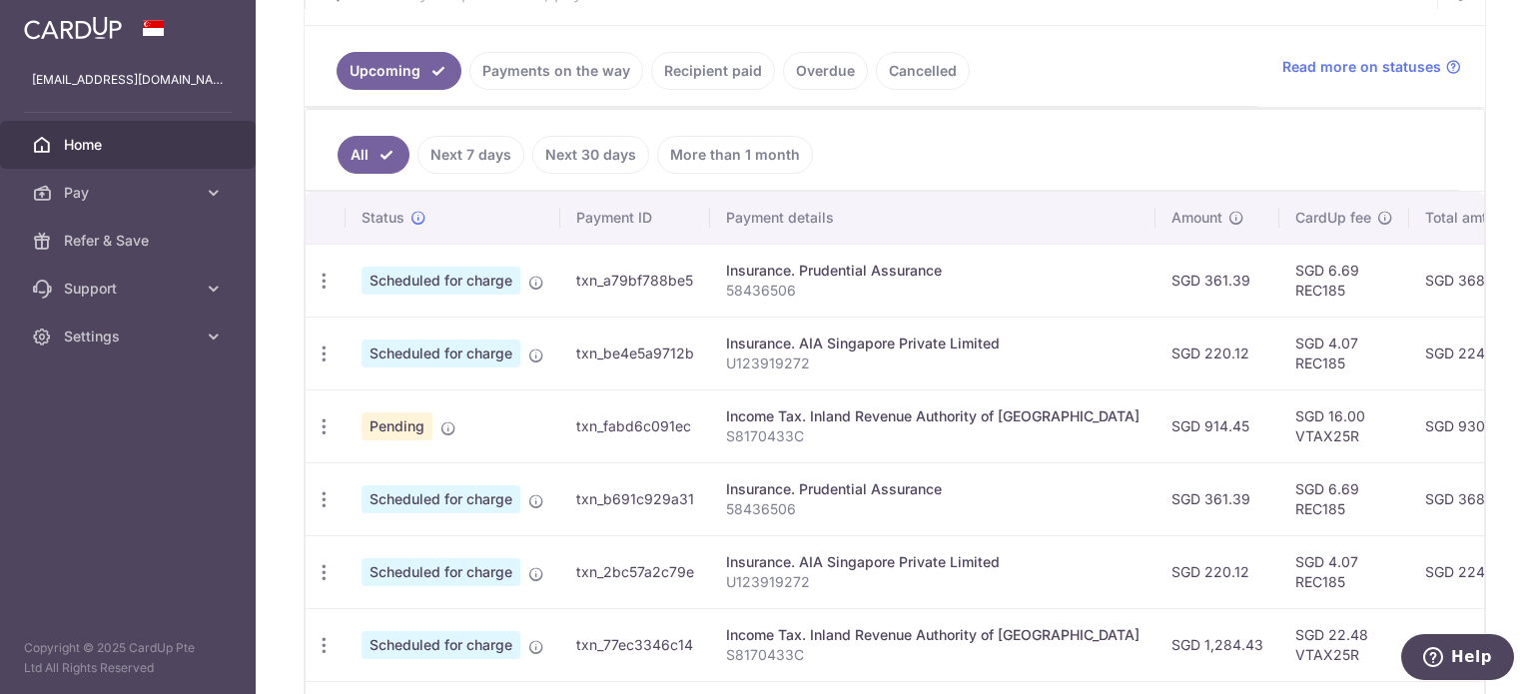
scroll to position [602, 0]
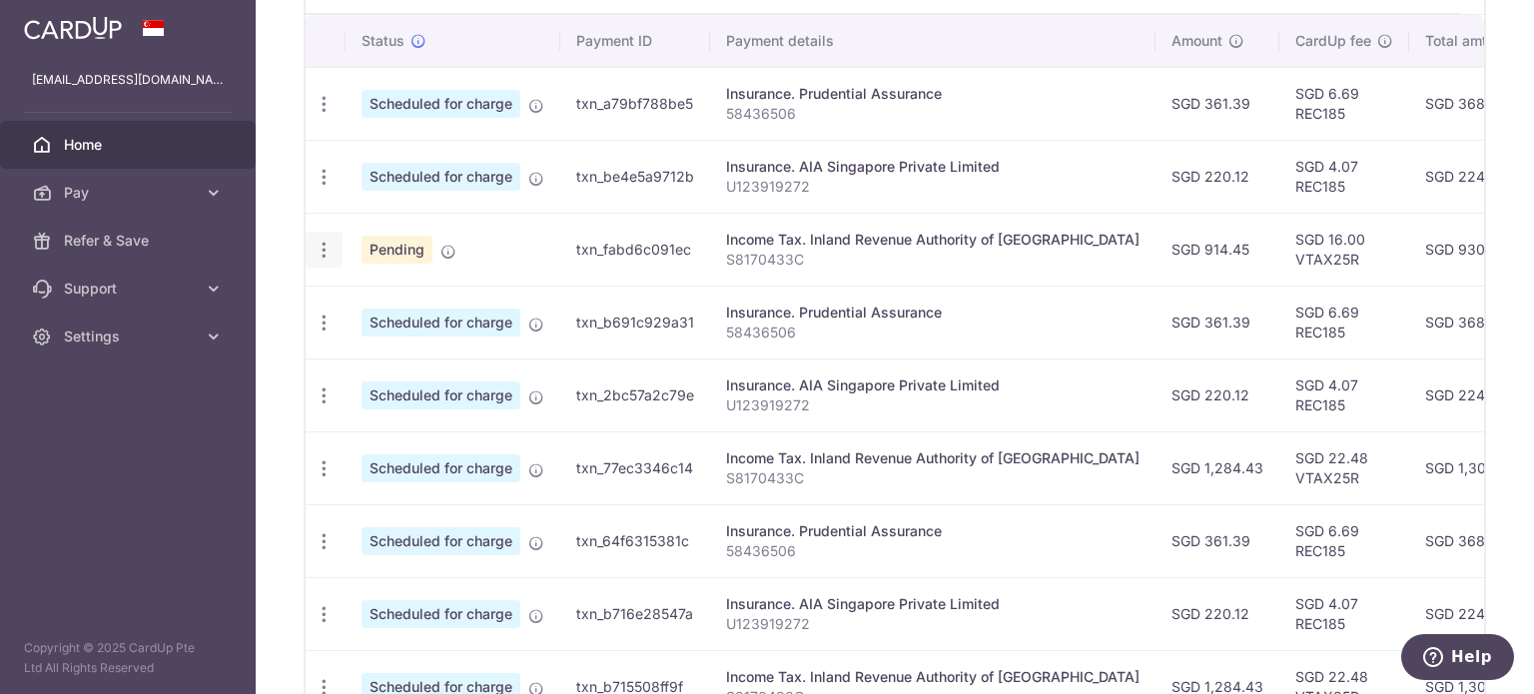
click at [324, 250] on icon "button" at bounding box center [324, 250] width 21 height 21
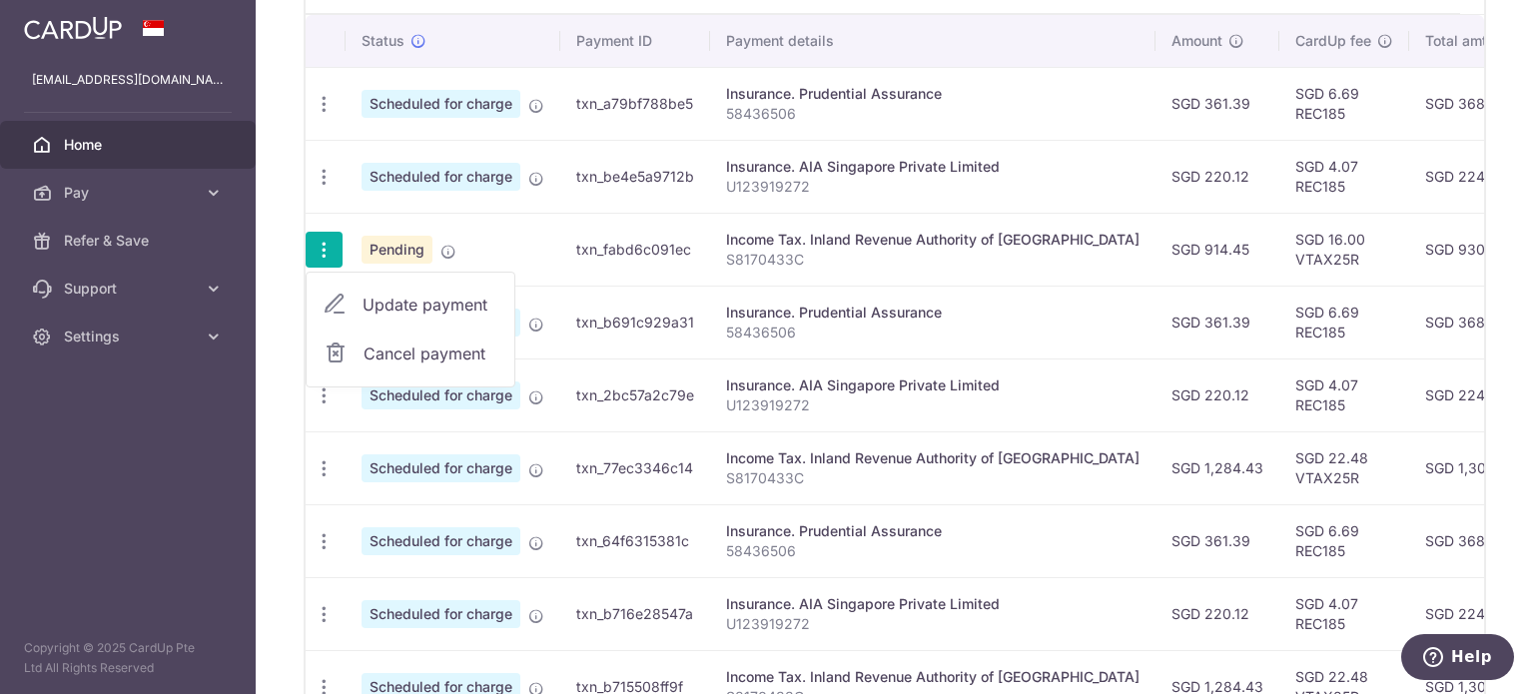
click at [424, 303] on span "Update payment" at bounding box center [431, 305] width 136 height 24
radio input "true"
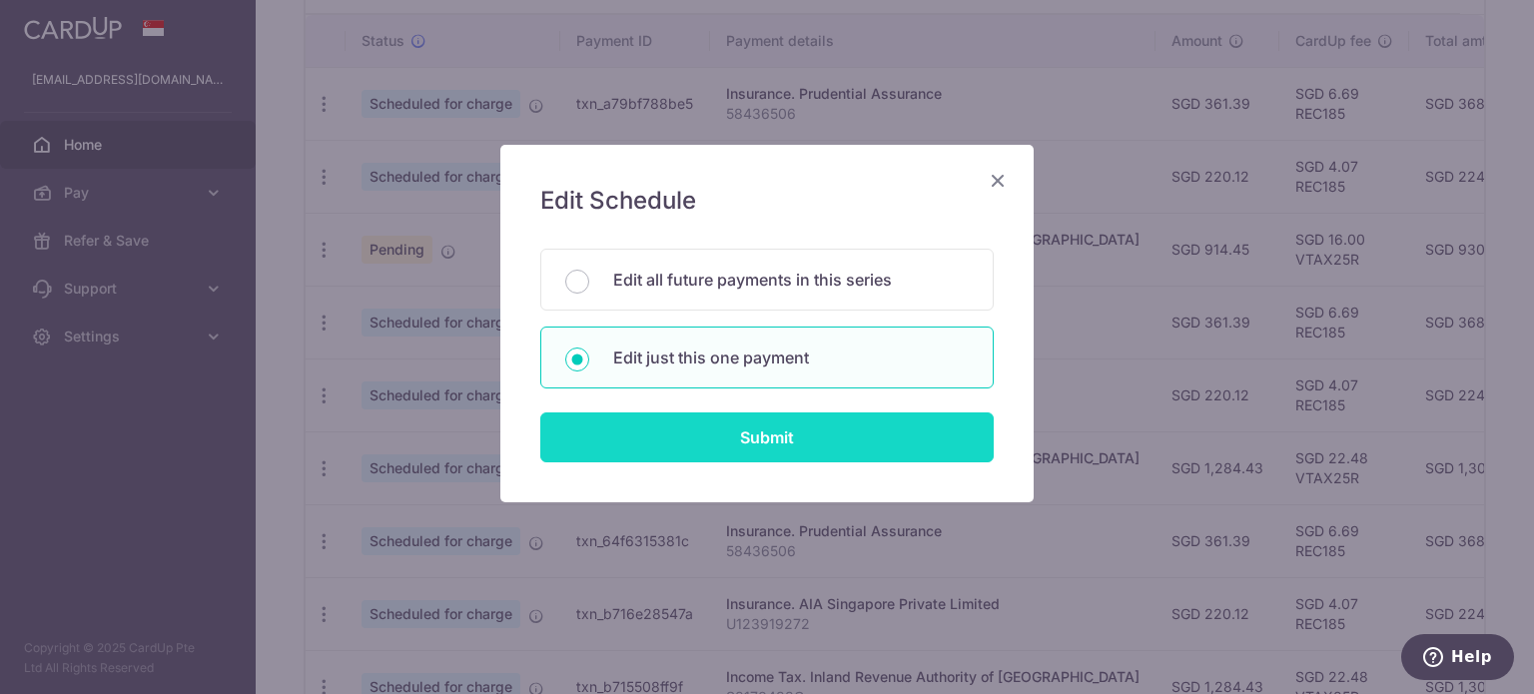
click at [714, 450] on input "Submit" at bounding box center [766, 438] width 453 height 50
radio input "true"
type input "914.45"
type input "[DATE]"
type input "S8170433C"
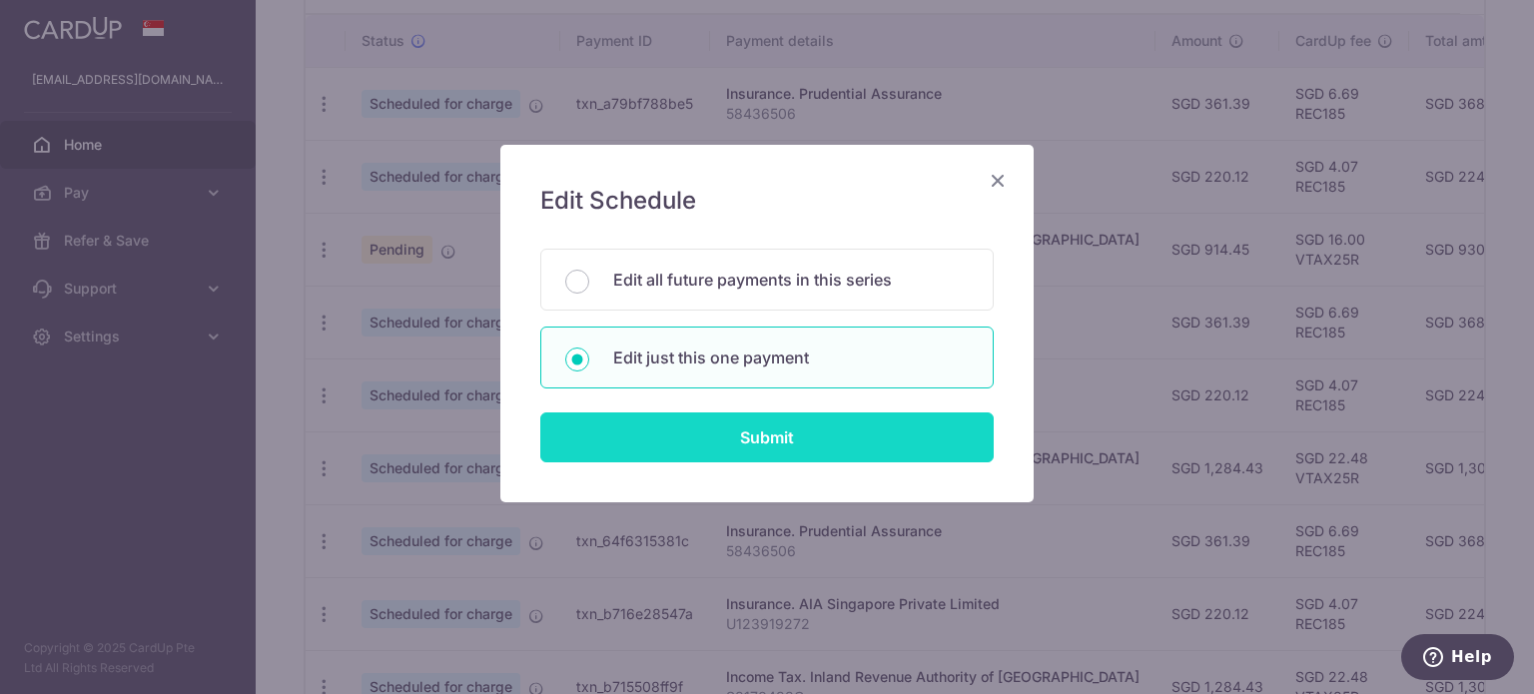
type input "VTAX25R"
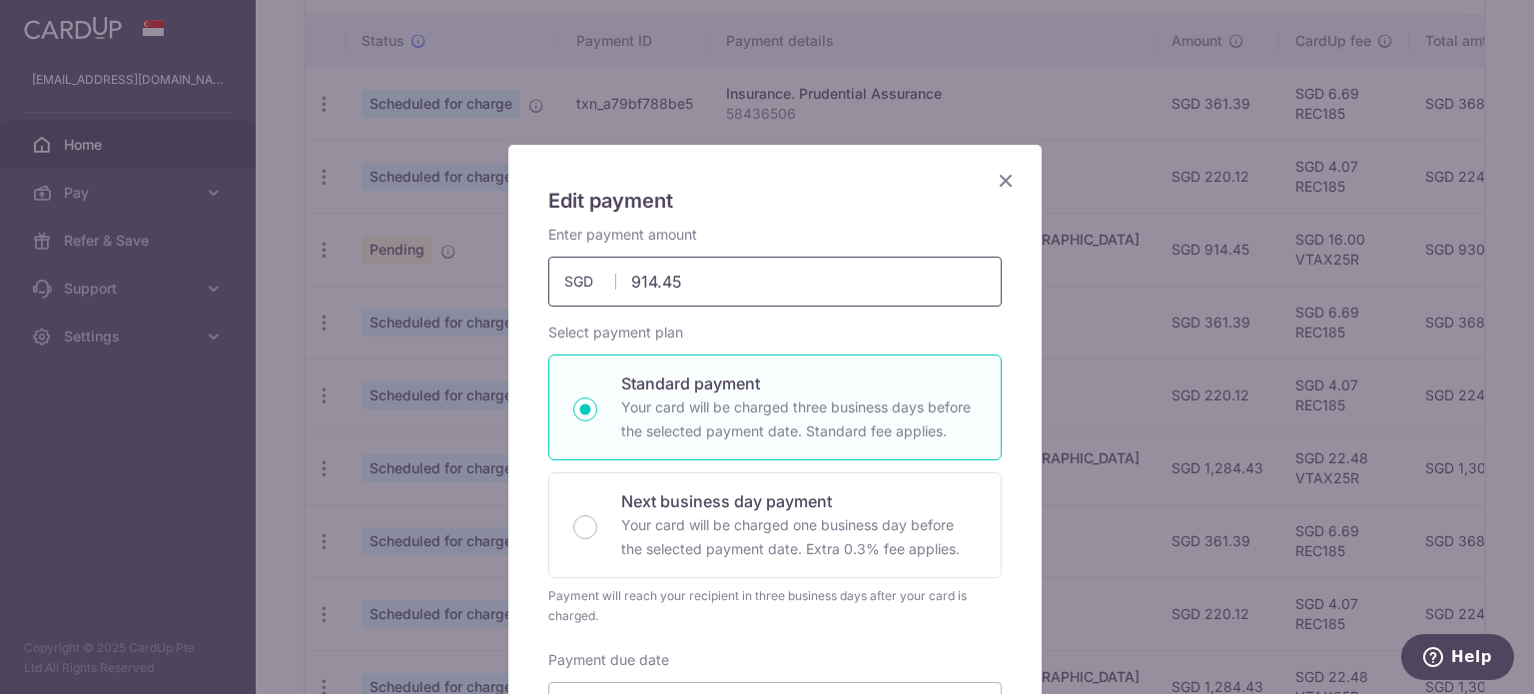
drag, startPoint x: 682, startPoint y: 277, endPoint x: 539, endPoint y: 277, distance: 142.8
click at [536, 277] on div "Enter payment amount 914.45 914.45 SGD To change the payment amount, please can…" at bounding box center [774, 266] width 477 height 82
paste input "SGD 899.43"
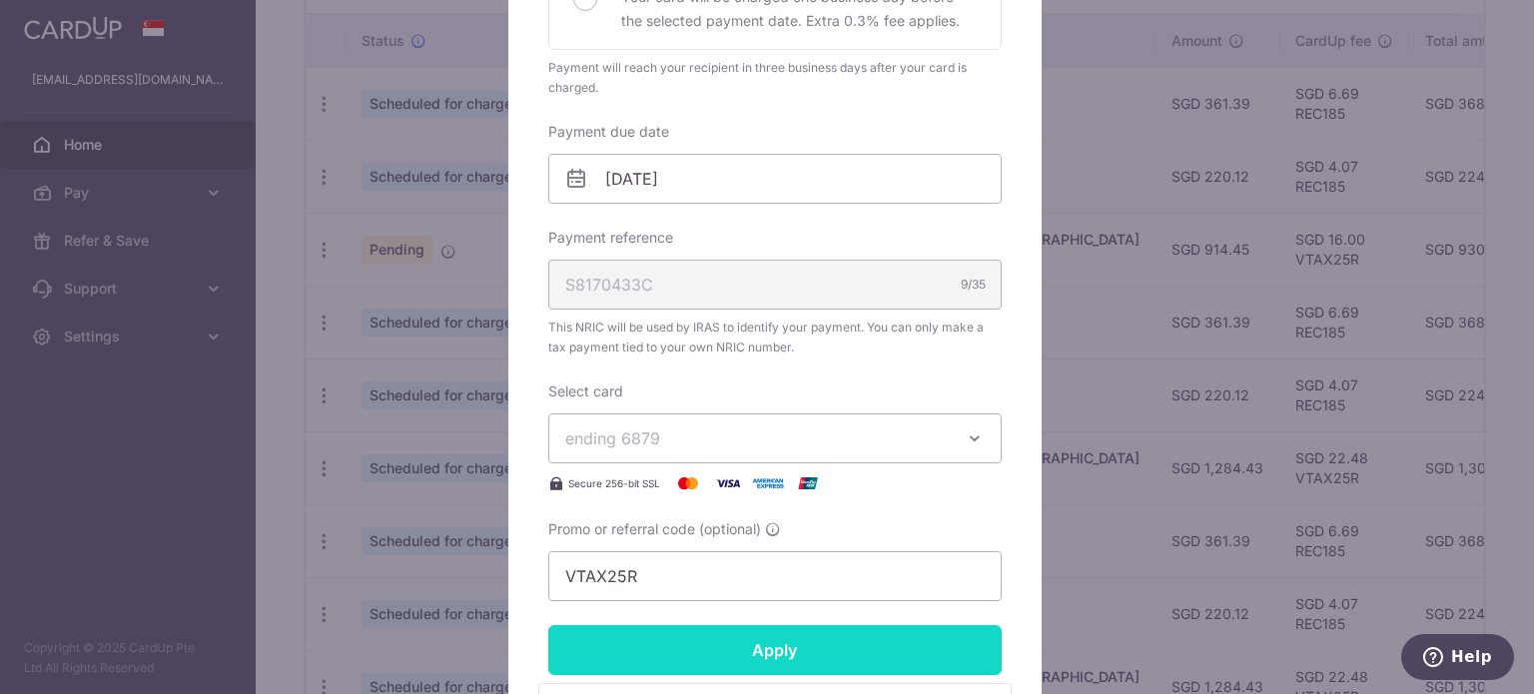
type input "899.43"
click at [548, 625] on input "Apply" at bounding box center [774, 650] width 453 height 50
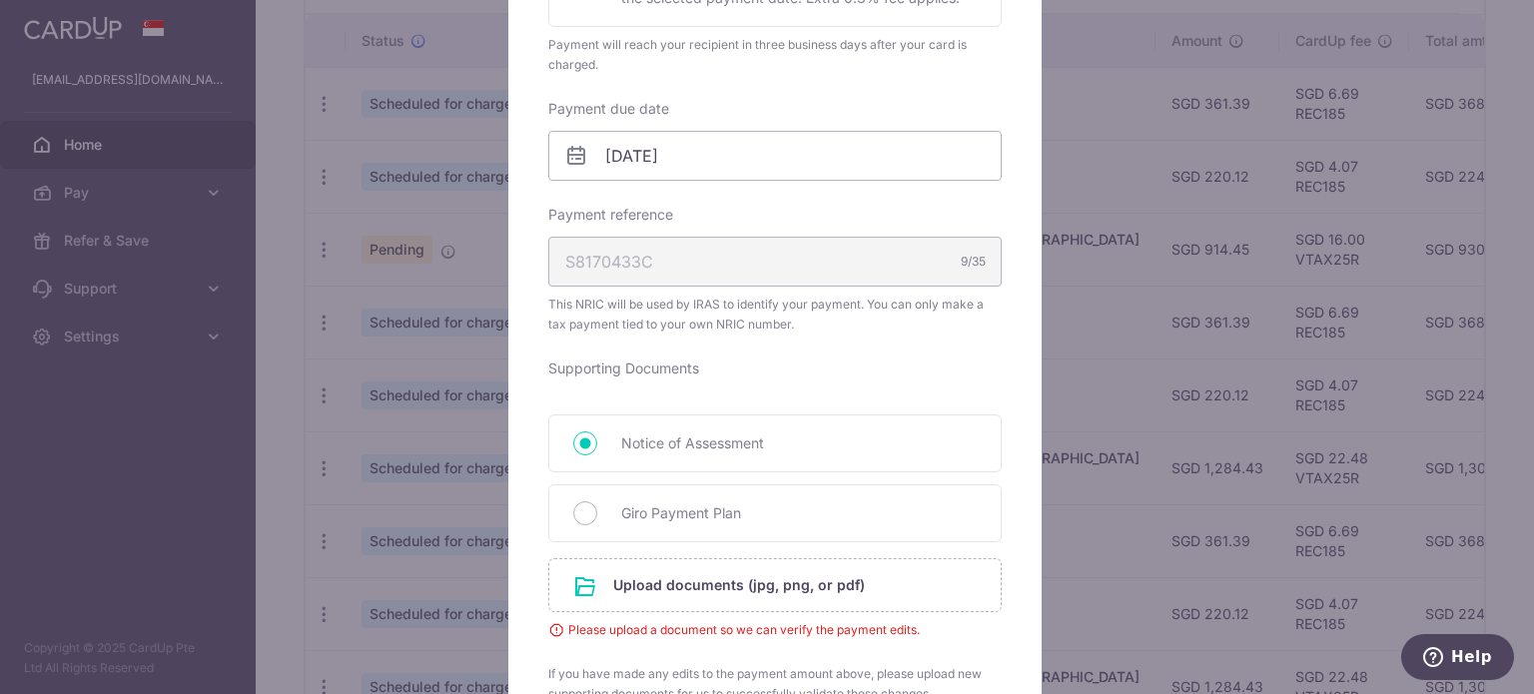
scroll to position [1102, 0]
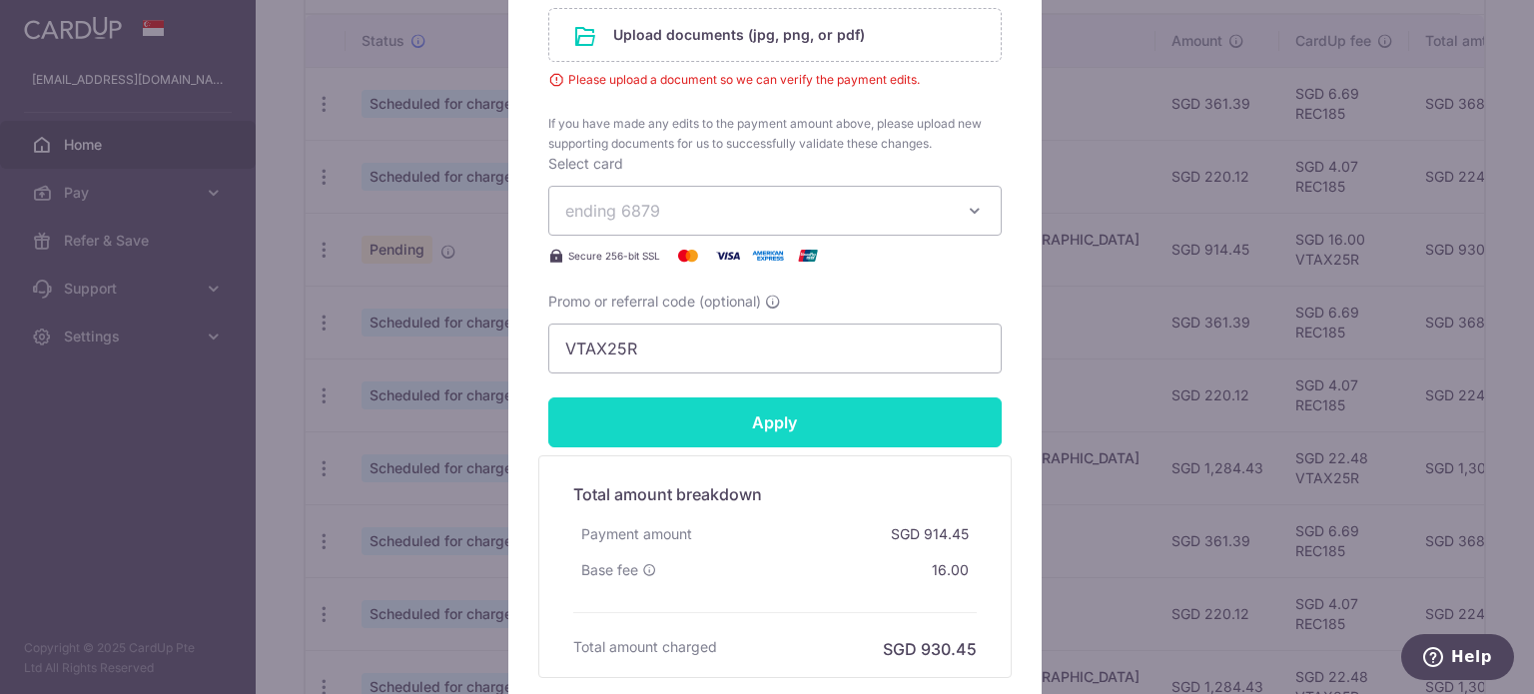
click at [904, 426] on input "Apply" at bounding box center [774, 423] width 453 height 50
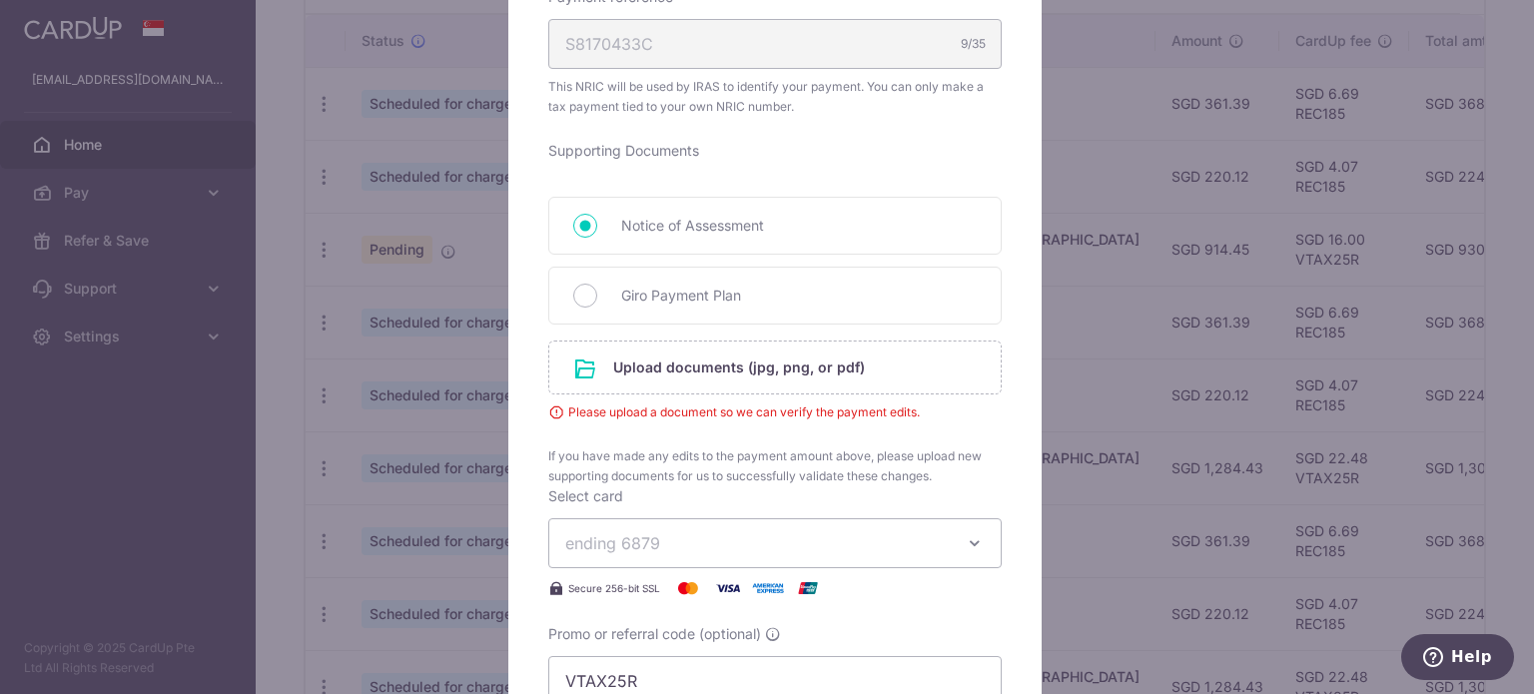
scroll to position [0, 0]
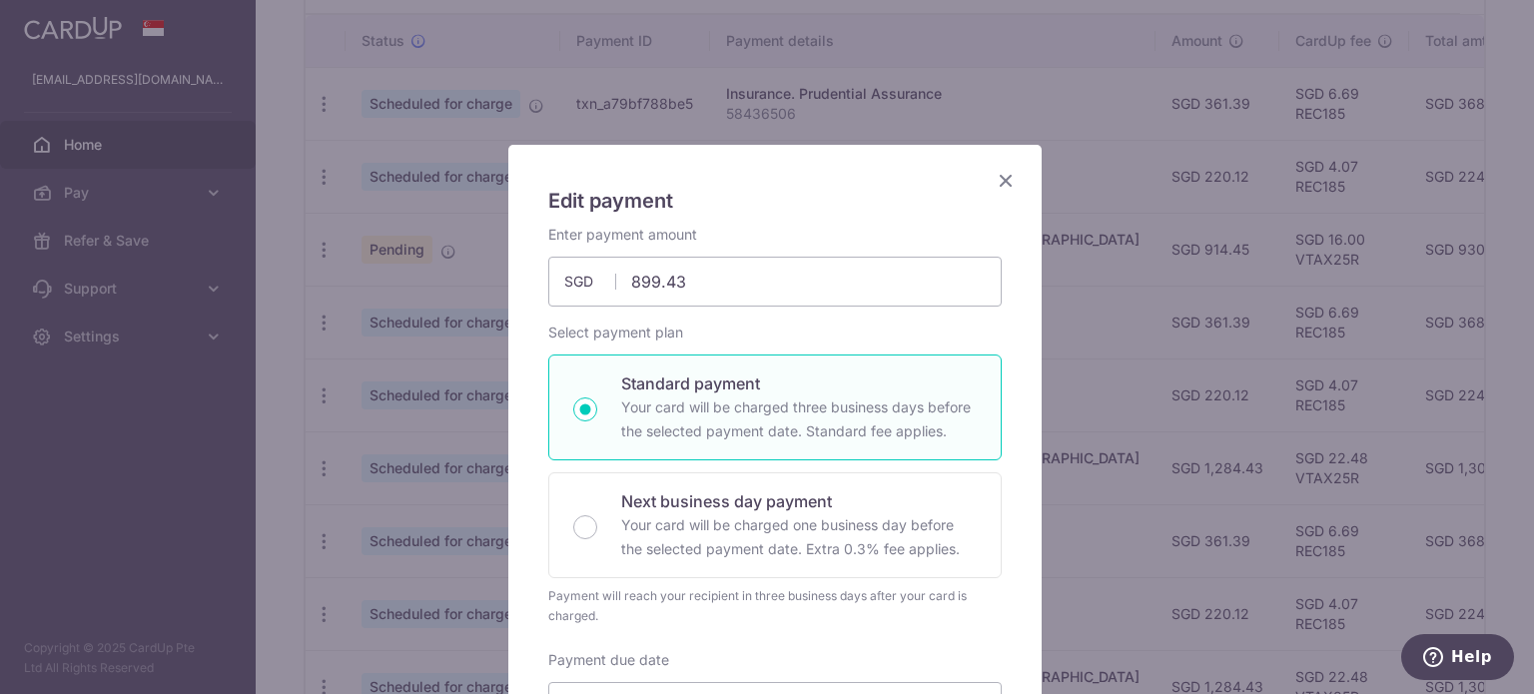
click at [998, 182] on icon "Close" at bounding box center [1006, 180] width 24 height 25
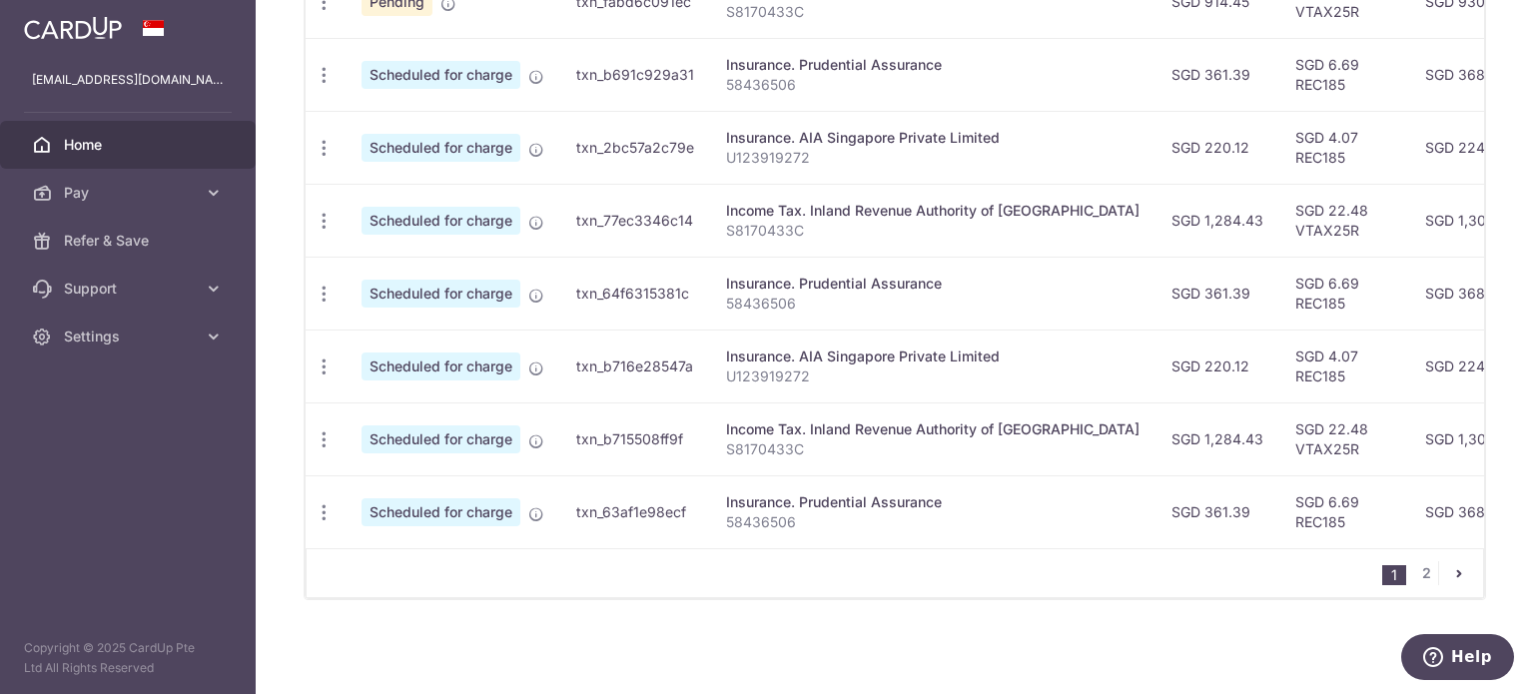
scroll to position [658, 0]
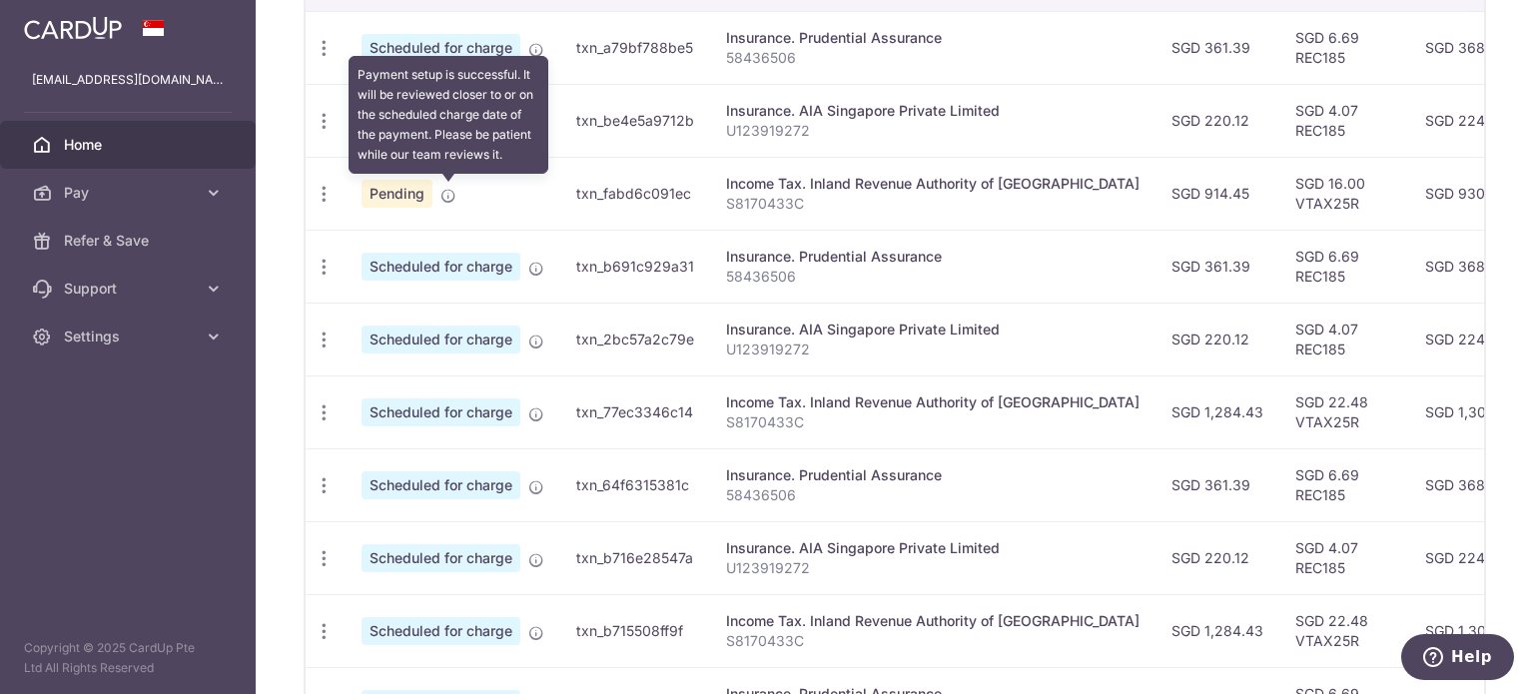
click at [450, 194] on icon at bounding box center [448, 196] width 16 height 16
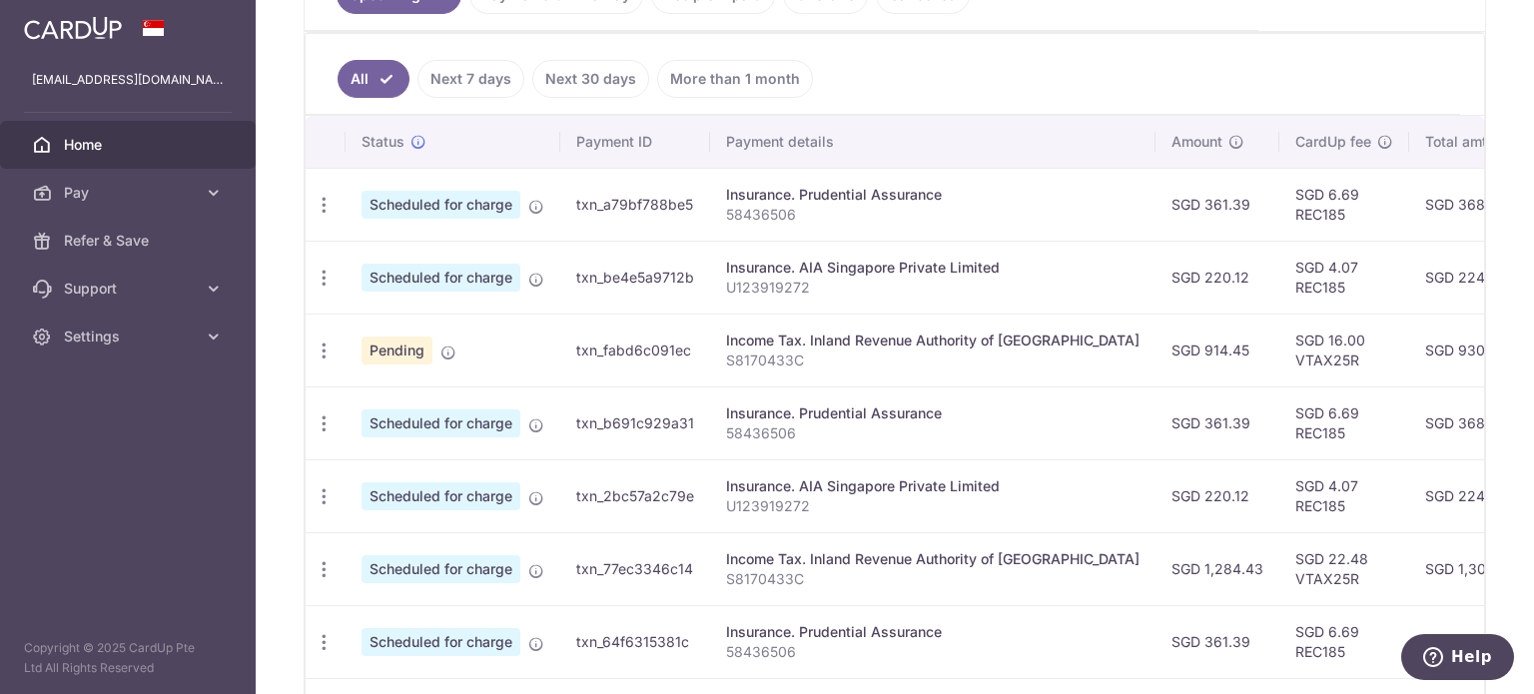
scroll to position [860, 0]
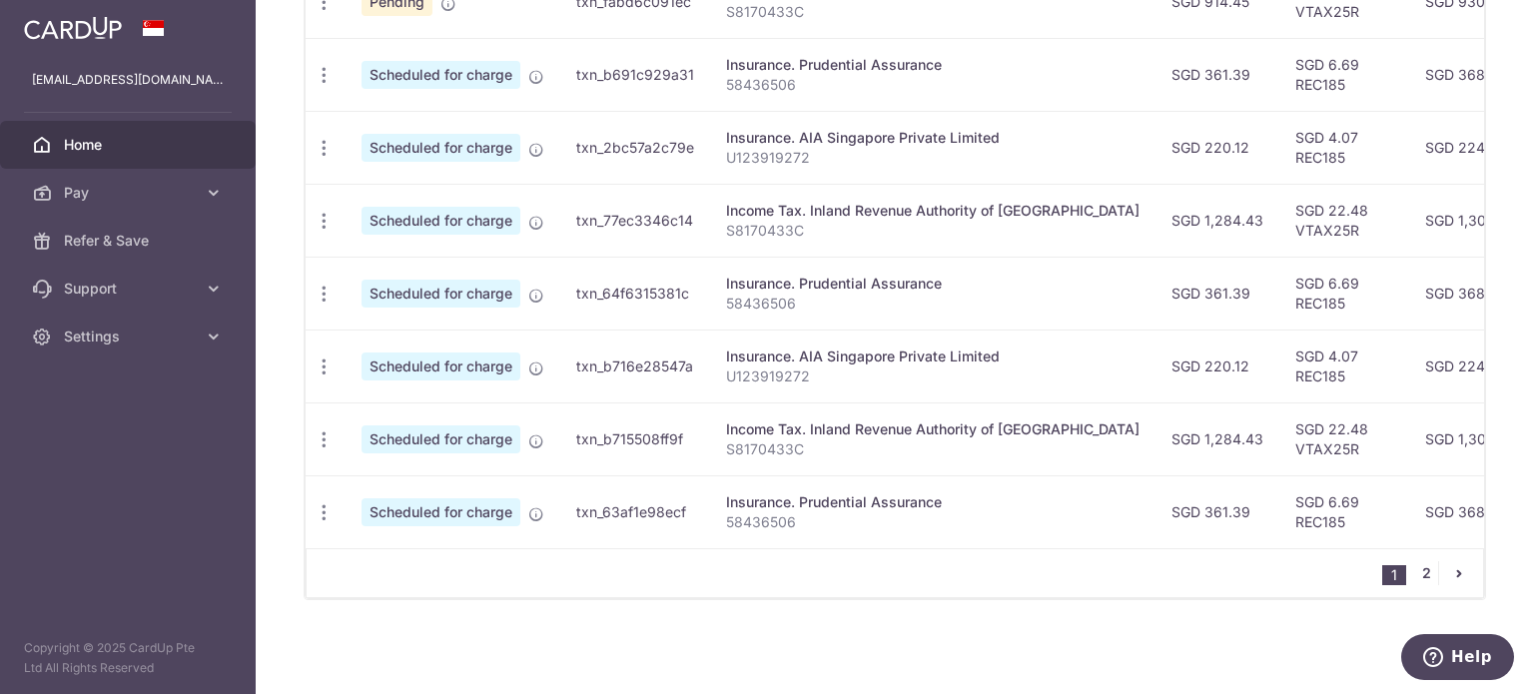
click at [1425, 567] on link "2" at bounding box center [1426, 573] width 24 height 24
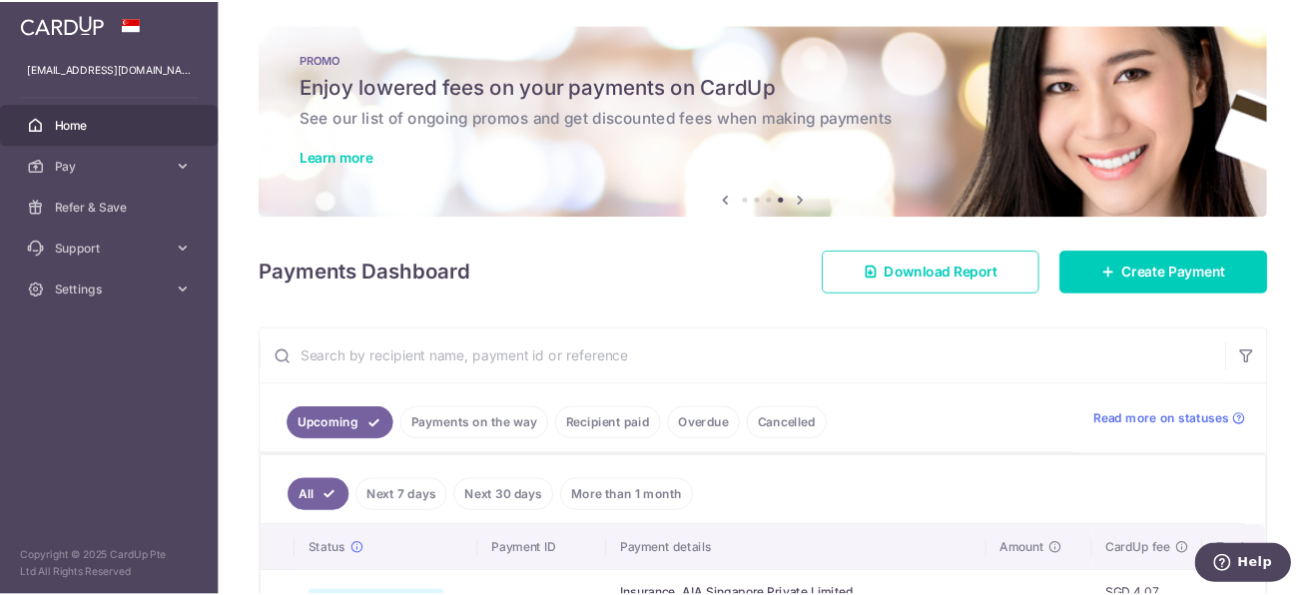
scroll to position [0, 0]
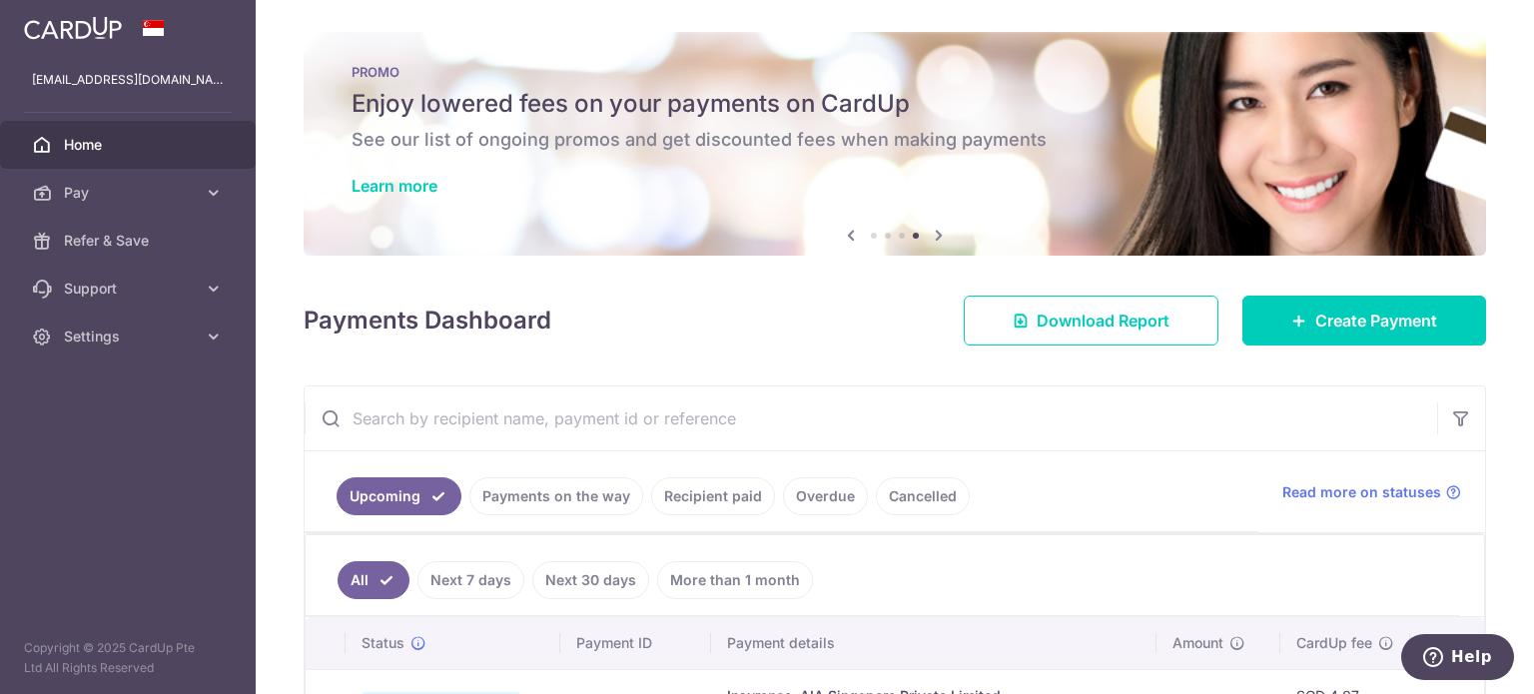
click at [845, 238] on icon at bounding box center [851, 235] width 24 height 25
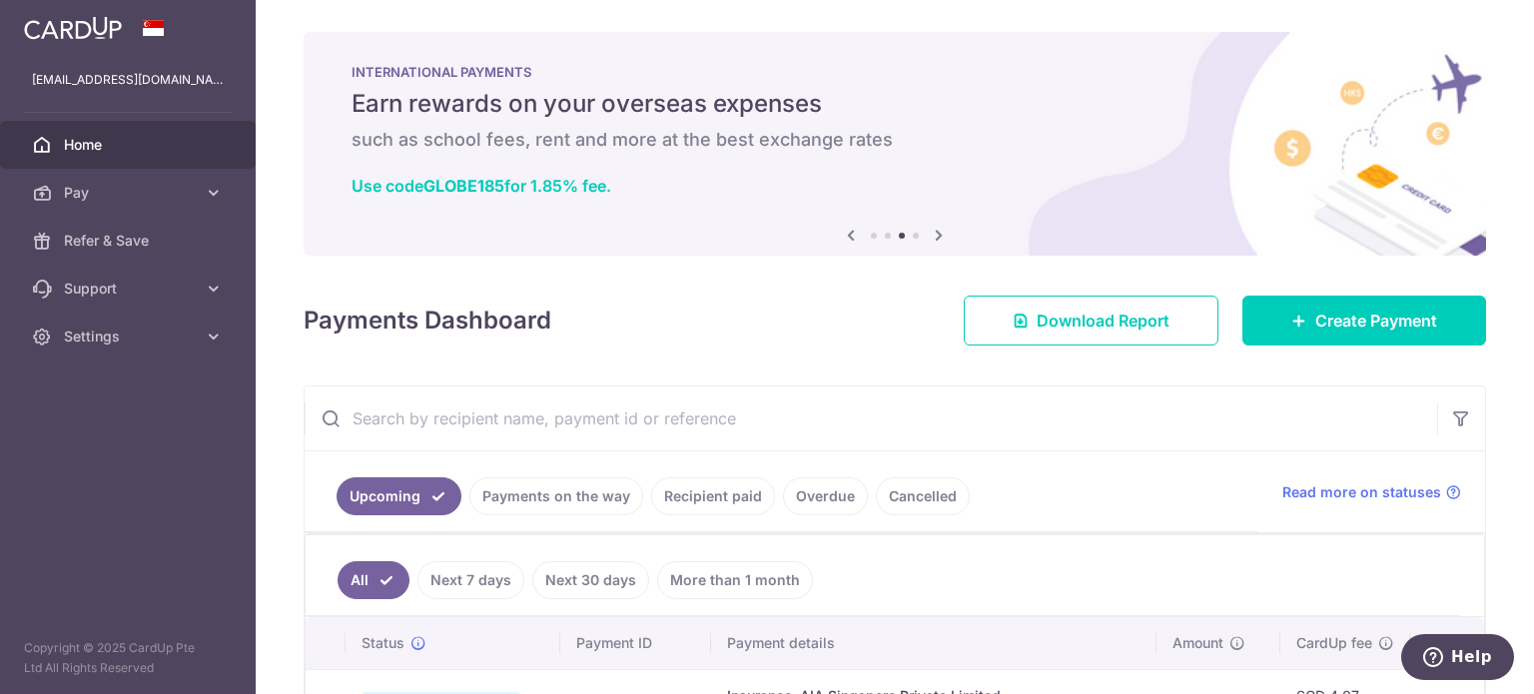
click at [845, 238] on icon at bounding box center [851, 235] width 24 height 25
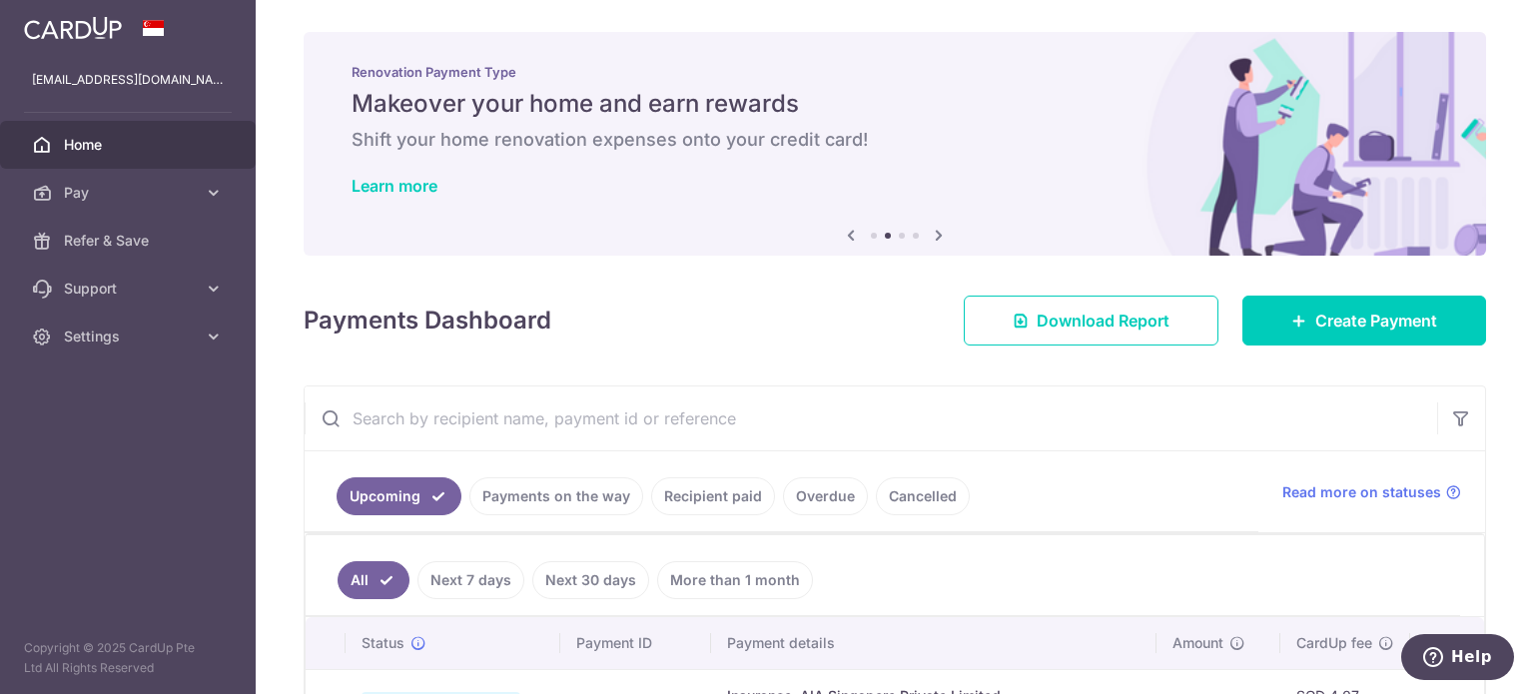
click at [845, 238] on icon at bounding box center [851, 235] width 24 height 25
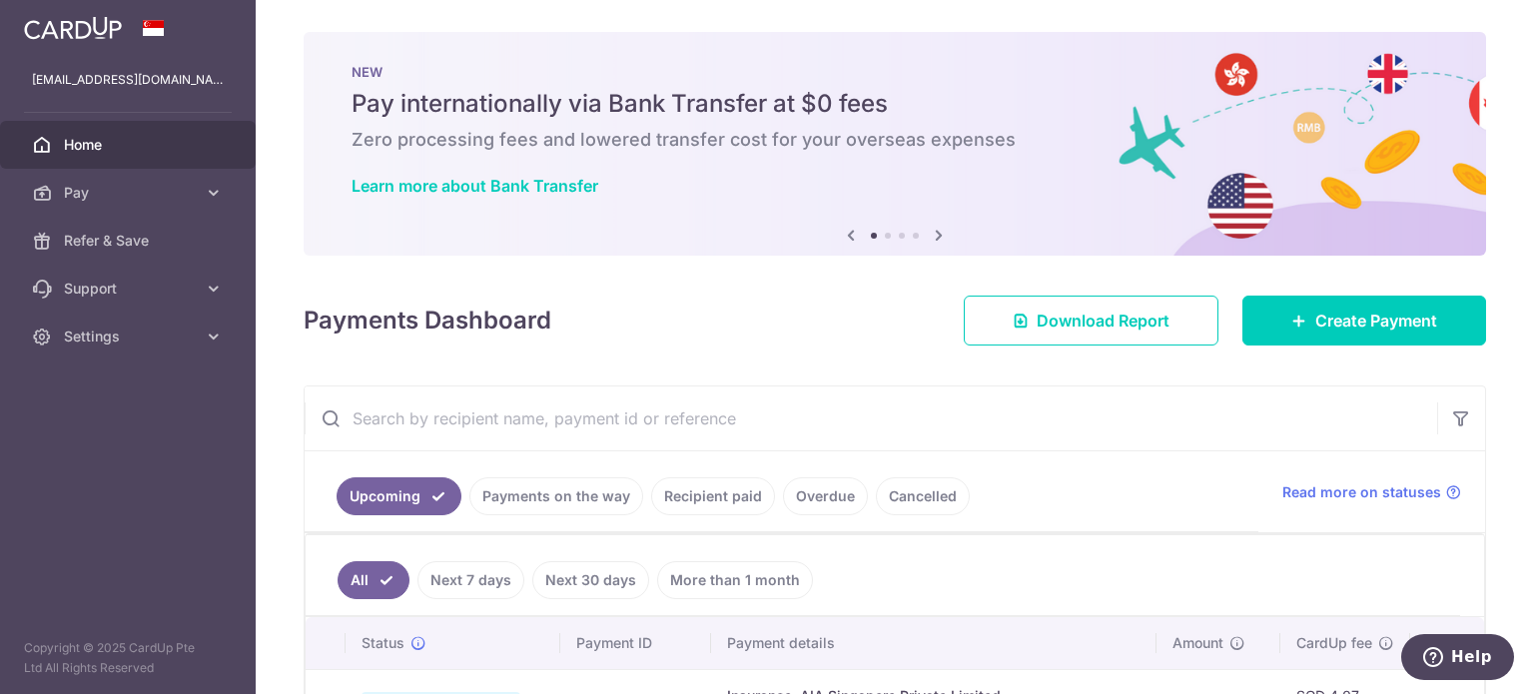
click at [845, 238] on icon at bounding box center [851, 235] width 24 height 25
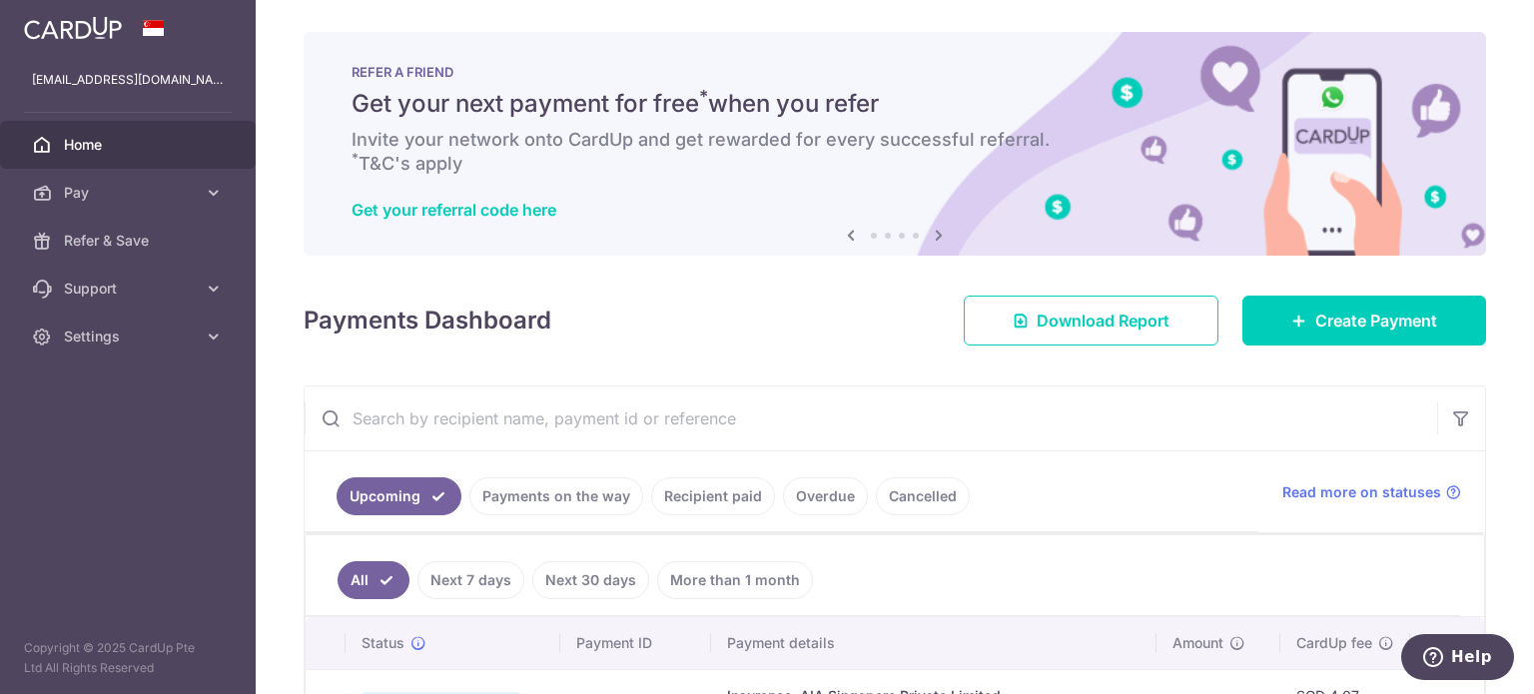
click at [845, 238] on icon at bounding box center [851, 235] width 24 height 25
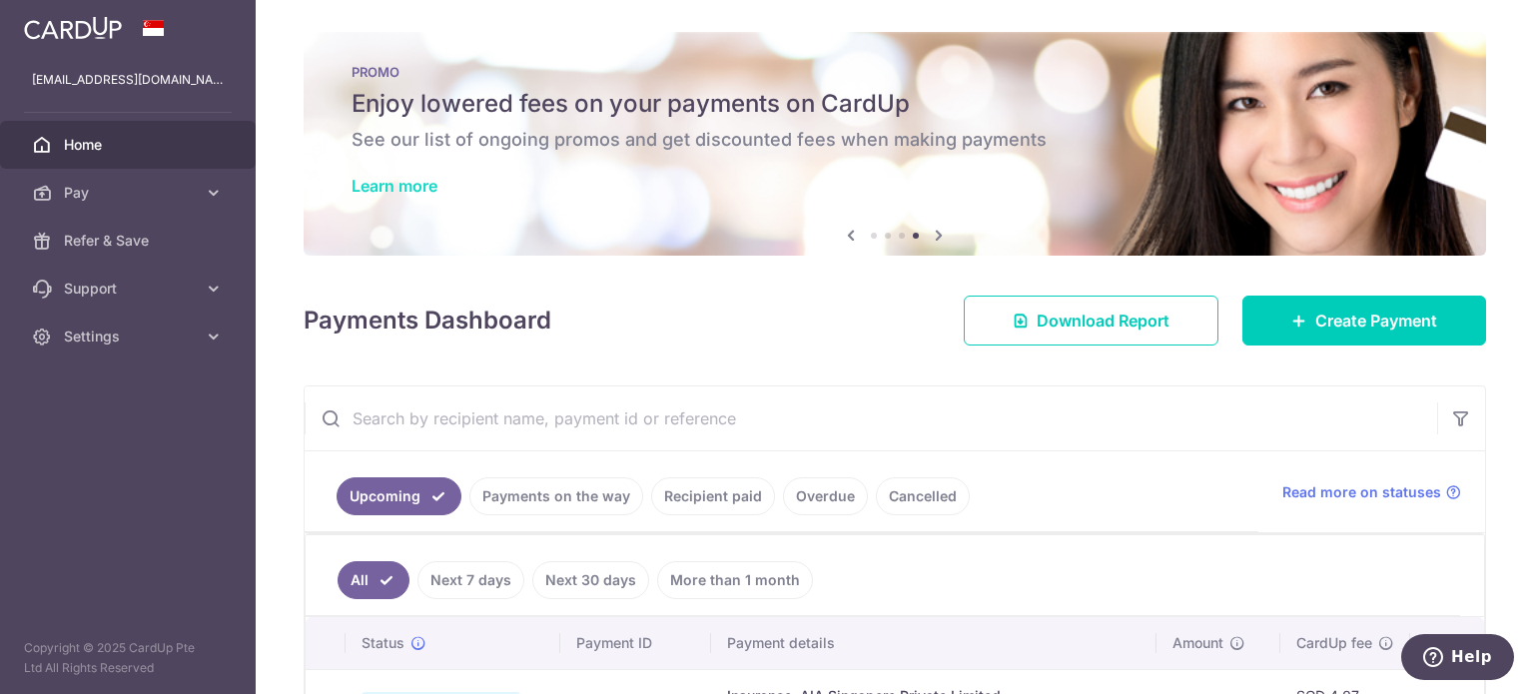
click at [408, 185] on link "Learn more" at bounding box center [395, 186] width 86 height 20
